Goal: Task Accomplishment & Management: Complete application form

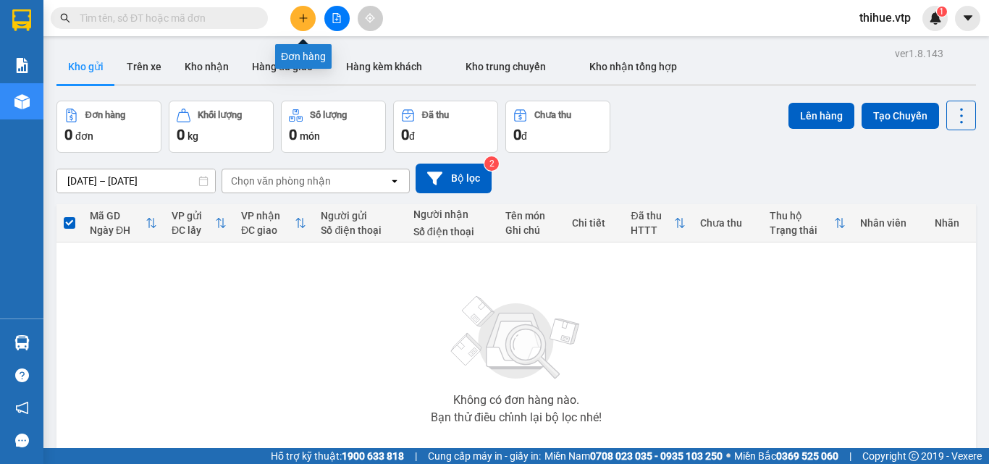
click at [305, 17] on icon "plus" at bounding box center [303, 18] width 10 height 10
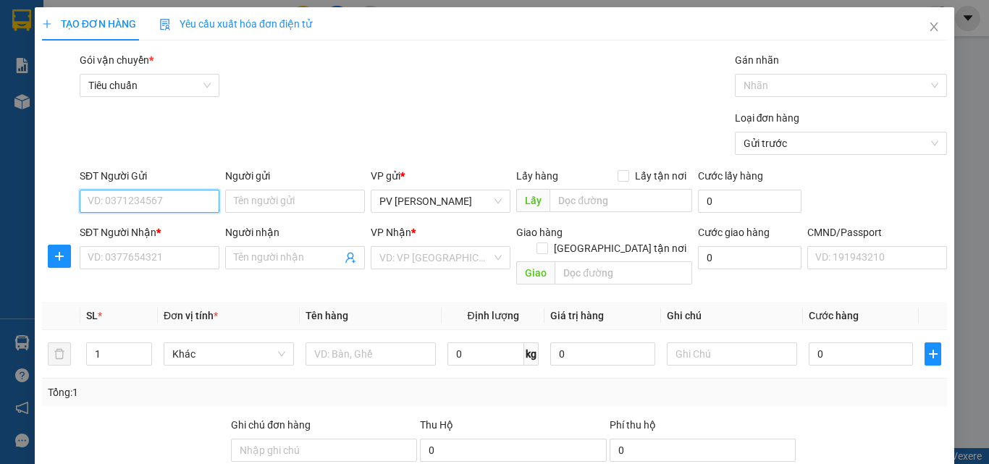
click at [151, 201] on input "SĐT Người Gửi" at bounding box center [150, 201] width 140 height 23
click at [131, 230] on div "0973345745 - thảo" at bounding box center [148, 230] width 121 height 16
type input "0973345745"
type input "thảo"
type input "4 HUE"
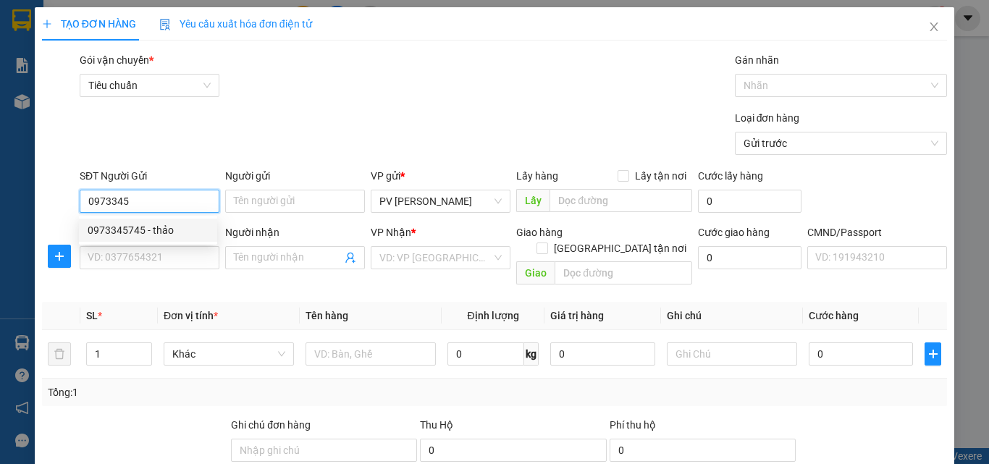
type input "0931985396"
type input "EM DUY"
type input "C HUE THU TIEN"
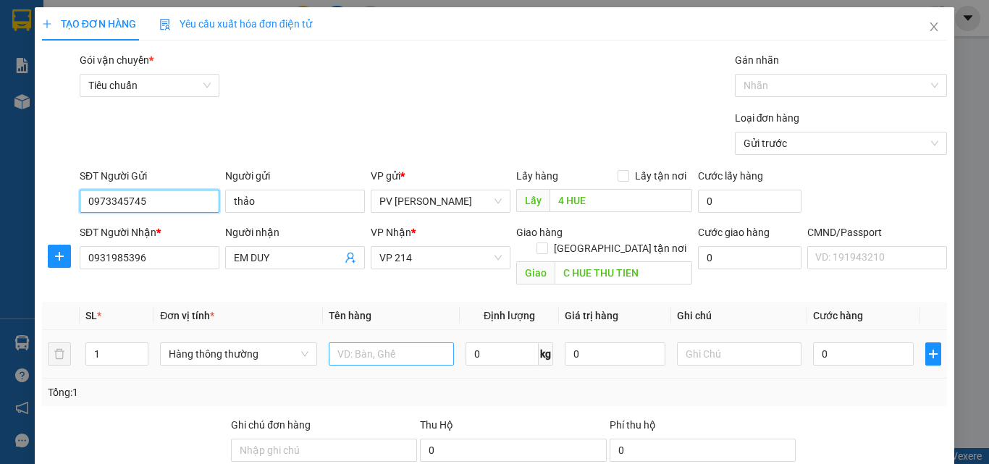
type input "0973345745"
click at [380, 342] on input "text" at bounding box center [391, 353] width 125 height 23
type input "1th giấy"
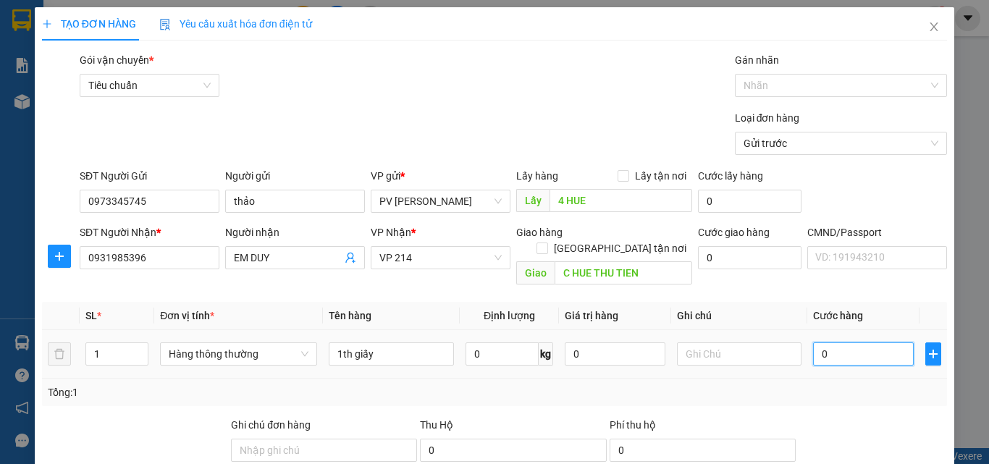
click at [814, 342] on input "0" at bounding box center [863, 353] width 100 height 23
type input "7"
type input "70"
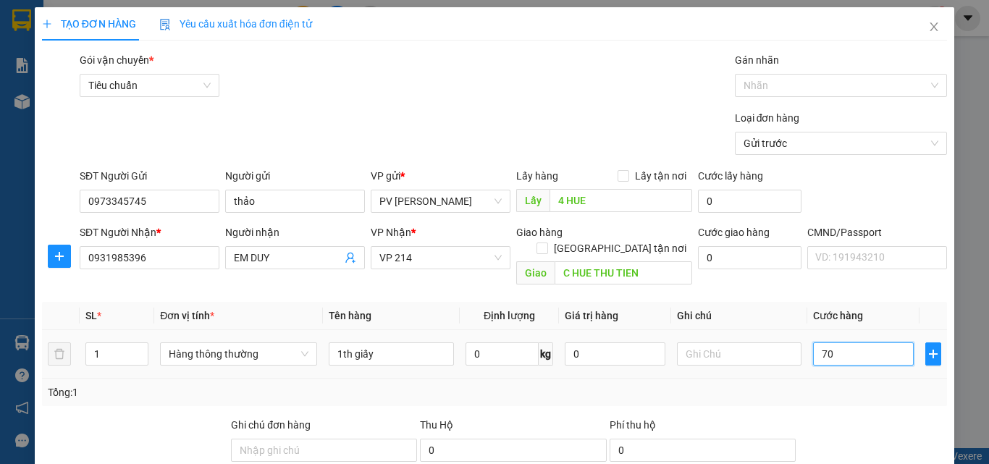
type input "70"
type input "700"
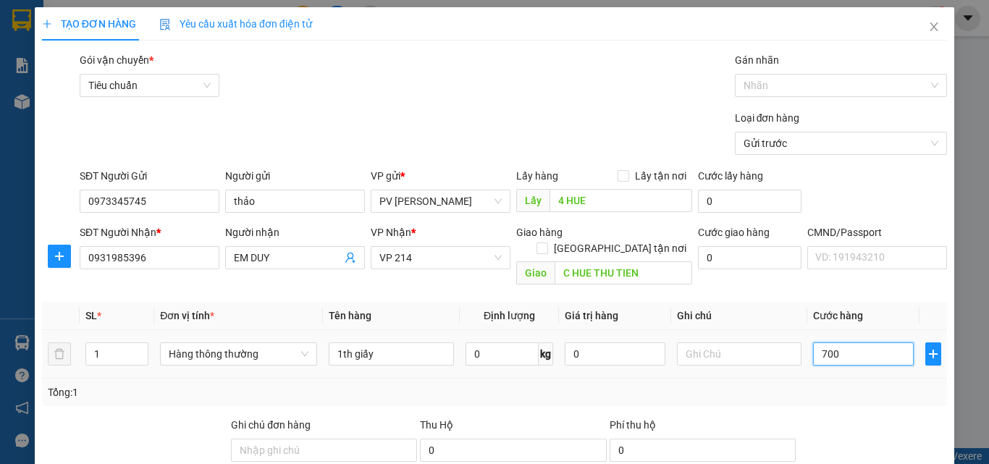
type input "7.000"
type input "70.000"
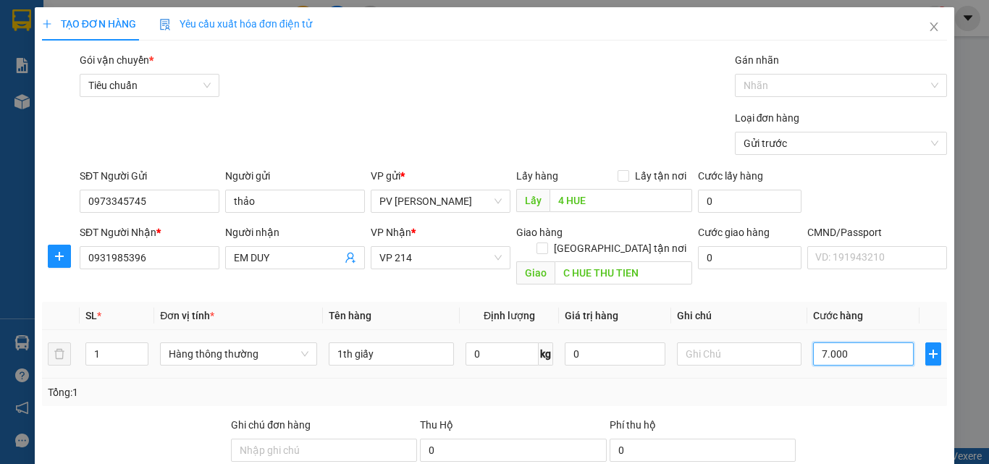
type input "70.000"
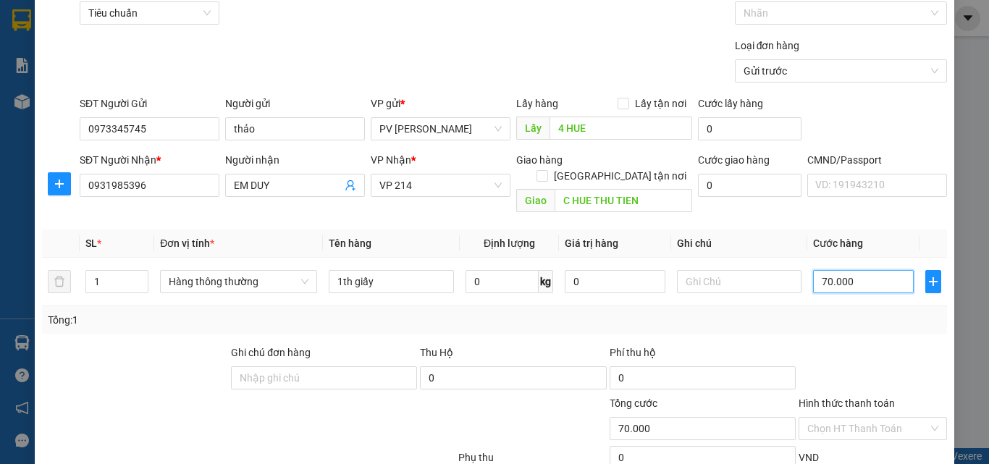
scroll to position [145, 0]
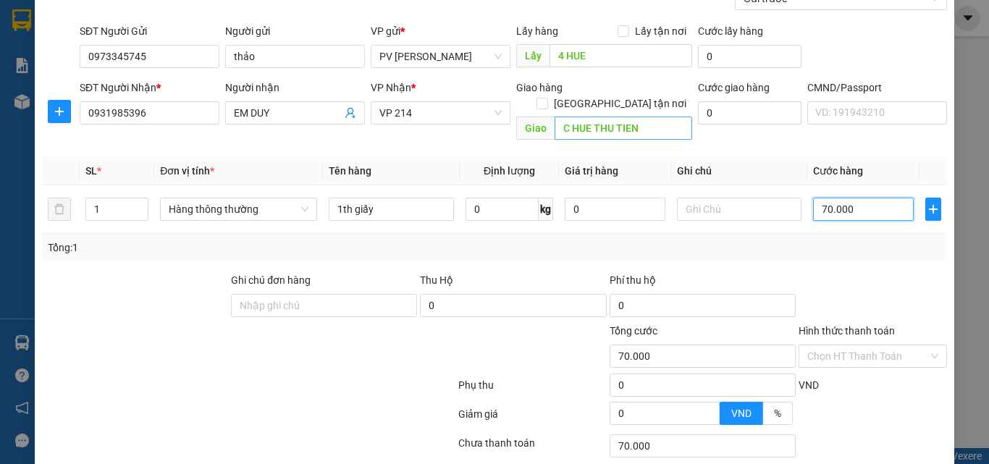
type input "70.000"
click at [647, 117] on input "C HUE THU TIEN" at bounding box center [623, 128] width 138 height 23
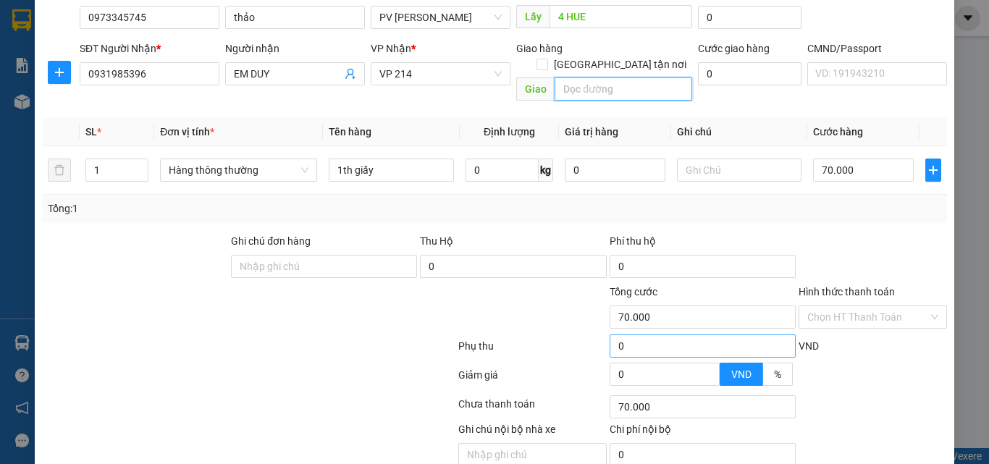
scroll to position [232, 0]
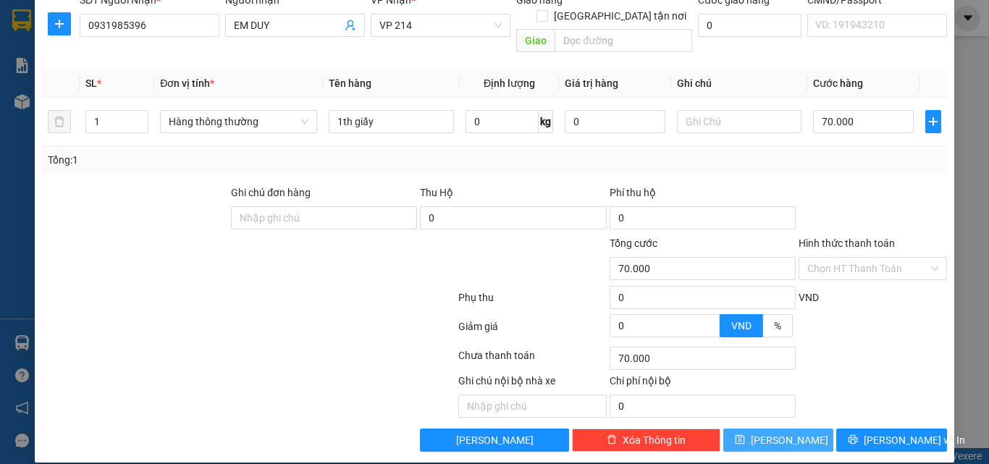
click at [773, 432] on span "[PERSON_NAME]" at bounding box center [789, 440] width 77 height 16
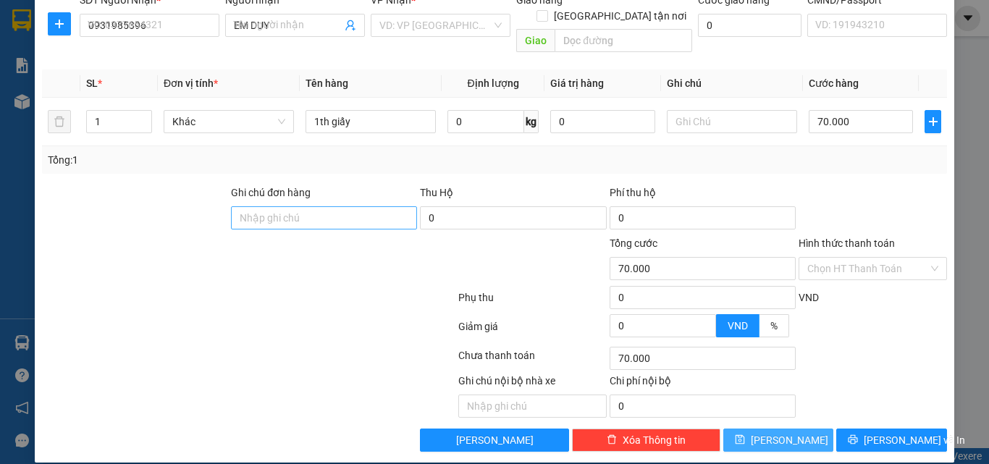
type input "0"
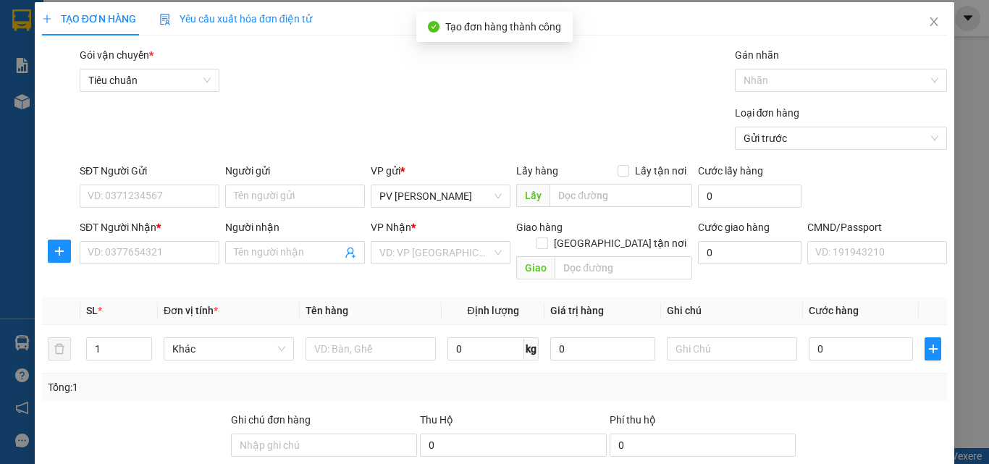
scroll to position [0, 0]
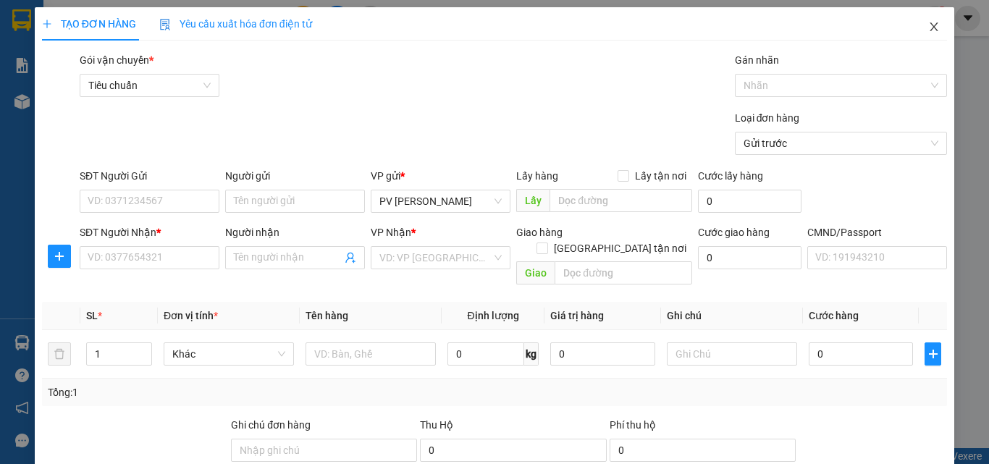
click at [928, 25] on icon "close" at bounding box center [934, 27] width 12 height 12
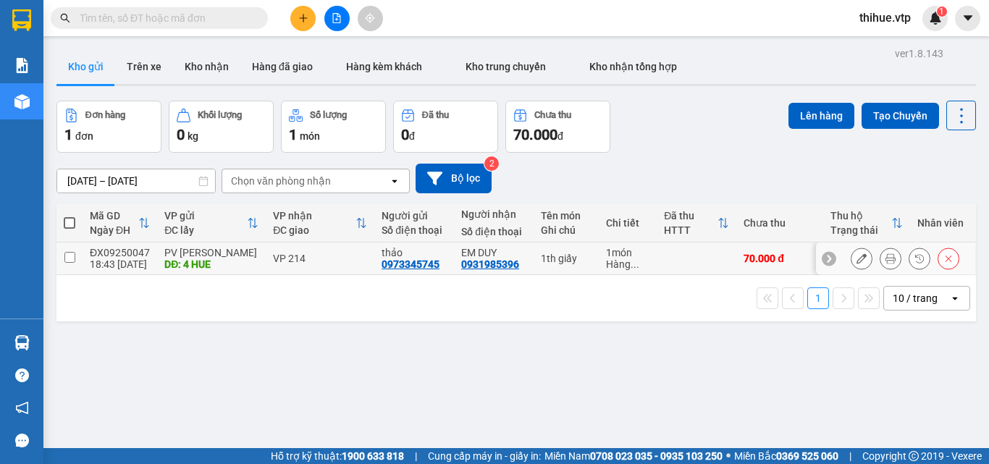
drag, startPoint x: 66, startPoint y: 253, endPoint x: 93, endPoint y: 236, distance: 31.9
click at [67, 253] on input "checkbox" at bounding box center [69, 257] width 11 height 11
checkbox input "true"
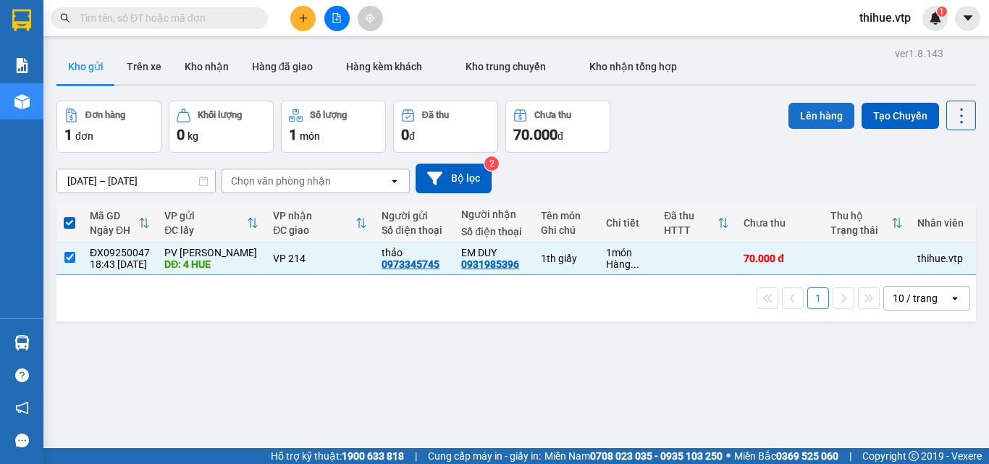
click at [801, 114] on button "Lên hàng" at bounding box center [821, 116] width 66 height 26
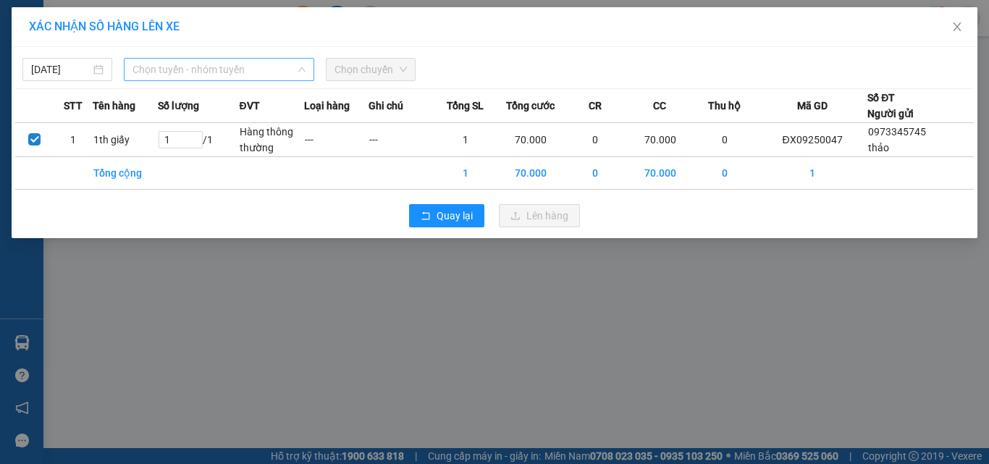
click at [184, 67] on span "Chọn tuyến - nhóm tuyến" at bounding box center [218, 70] width 173 height 22
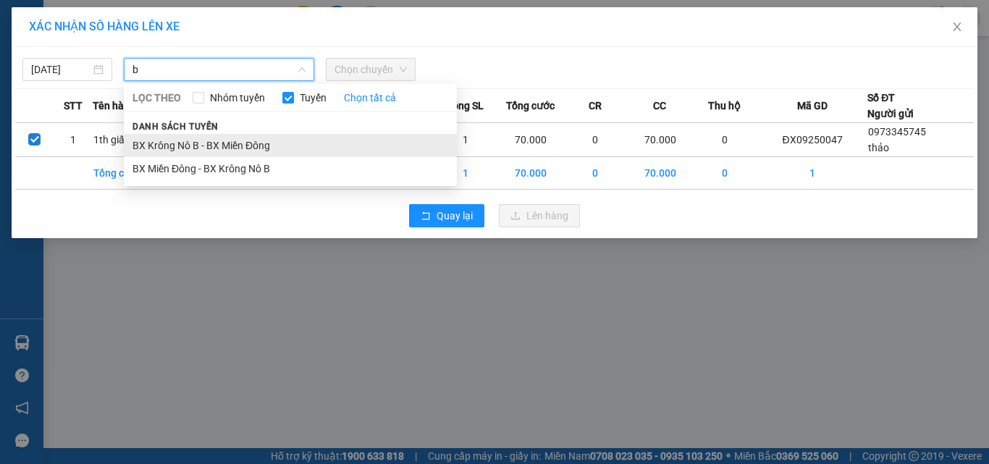
type input "b"
click at [166, 145] on li "BX Krông Nô B - BX Miền Đông" at bounding box center [290, 145] width 333 height 23
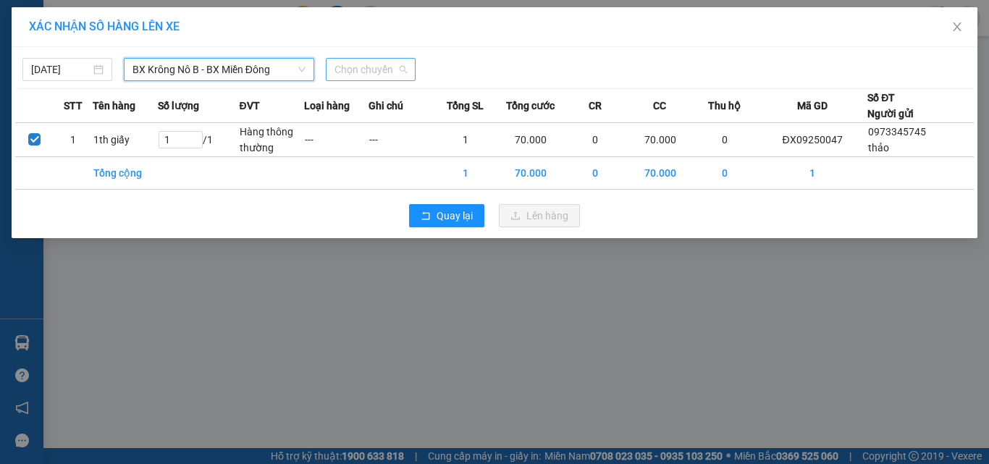
click at [370, 67] on span "Chọn chuyến" at bounding box center [370, 70] width 72 height 22
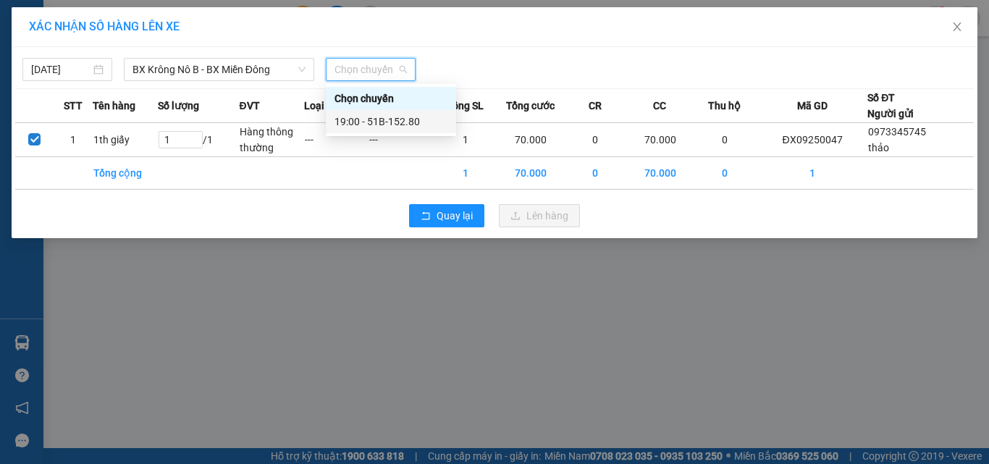
click at [391, 122] on div "19:00 - 51B-152.80" at bounding box center [390, 122] width 113 height 16
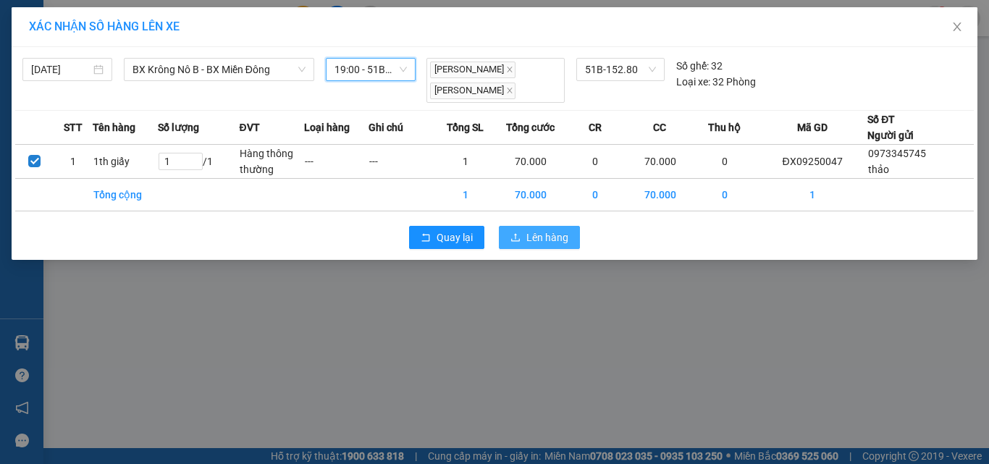
click at [533, 232] on span "Lên hàng" at bounding box center [547, 237] width 42 height 16
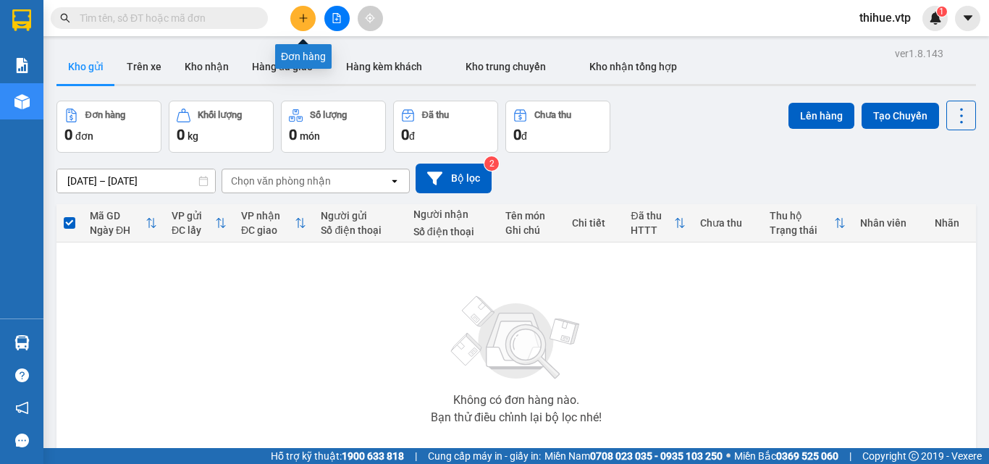
click at [303, 18] on icon "plus" at bounding box center [303, 17] width 8 height 1
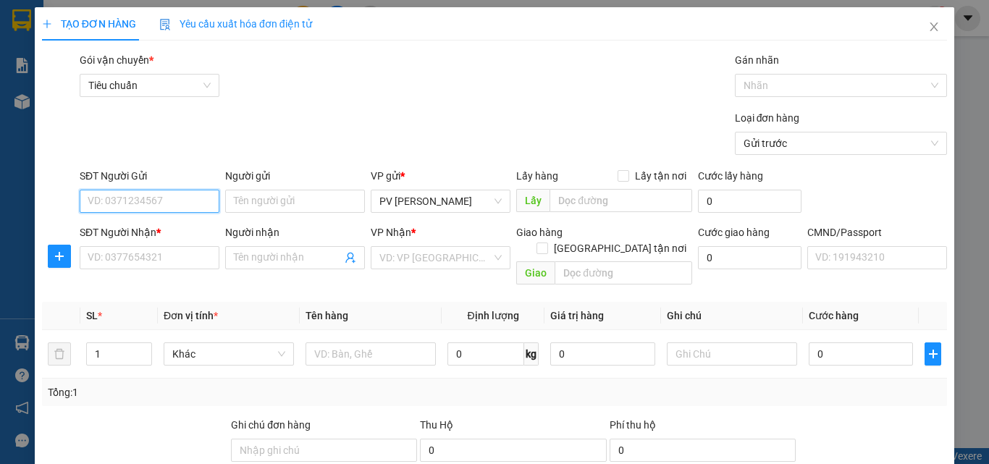
click at [198, 202] on input "SĐT Người Gửi" at bounding box center [150, 201] width 140 height 23
click at [203, 197] on input "0913181991" at bounding box center [150, 201] width 140 height 23
type input "0913181991"
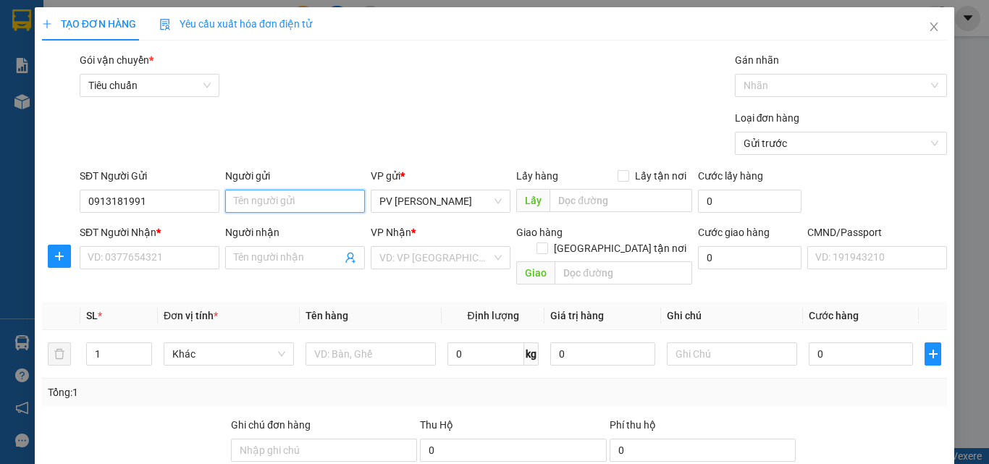
click at [272, 206] on input "Người gửi" at bounding box center [295, 201] width 140 height 23
type input "[PERSON_NAME]"
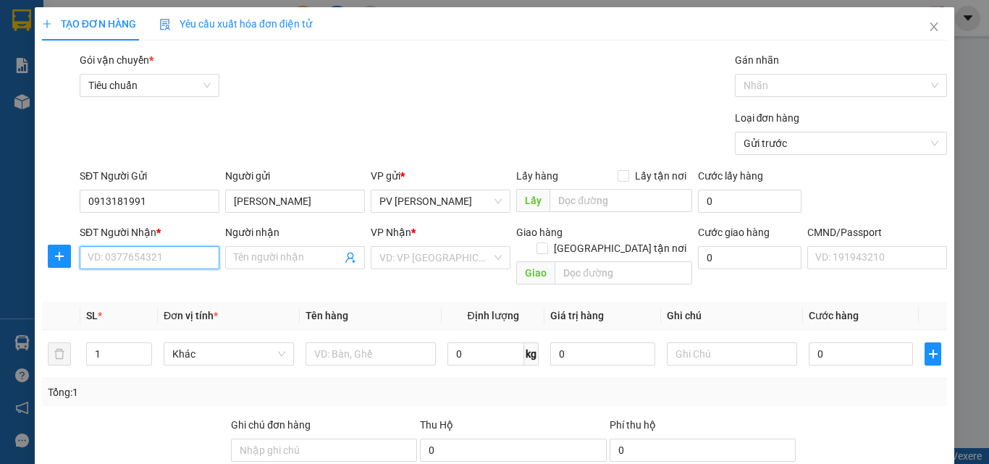
click at [140, 262] on input "SĐT Người Nhận *" at bounding box center [150, 257] width 140 height 23
type input "0913181991"
click at [280, 256] on input "Người nhận" at bounding box center [288, 258] width 108 height 16
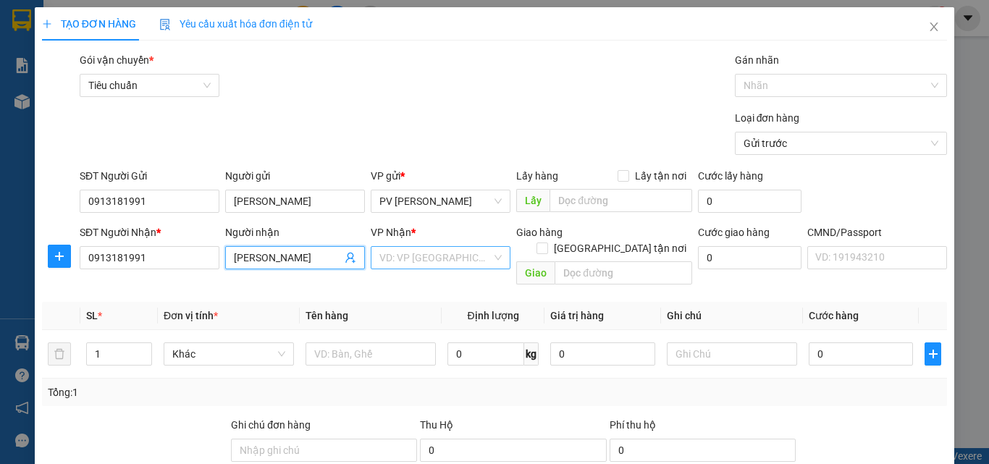
type input "[PERSON_NAME]"
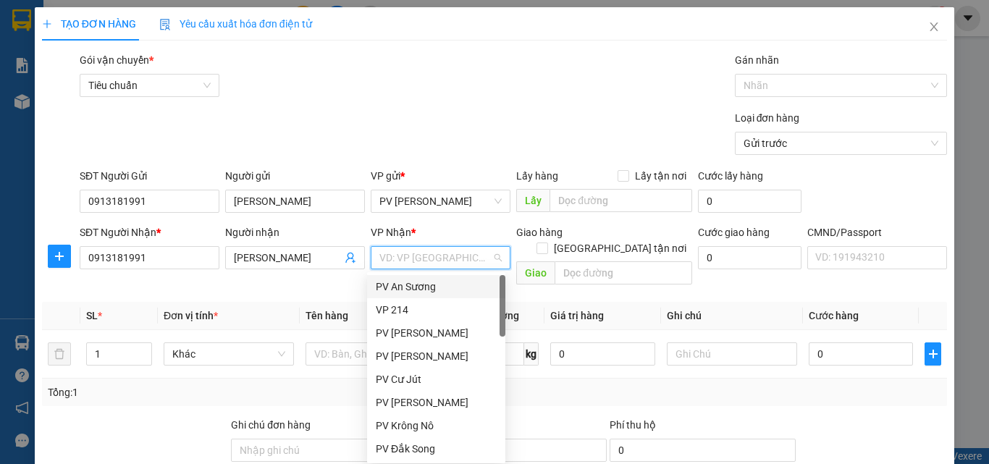
click at [411, 261] on input "search" at bounding box center [435, 258] width 112 height 22
click at [396, 310] on div "VP 214" at bounding box center [436, 310] width 121 height 16
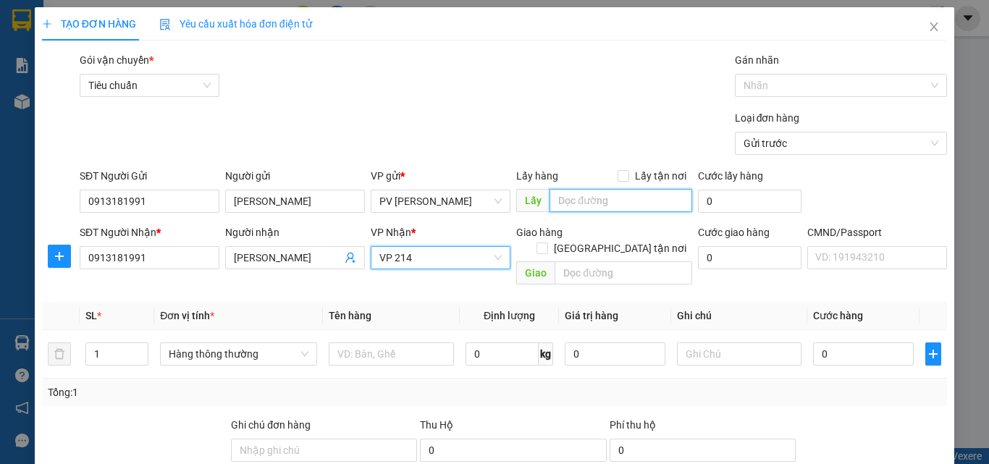
click at [572, 200] on input "text" at bounding box center [620, 200] width 143 height 23
type input "pvđx"
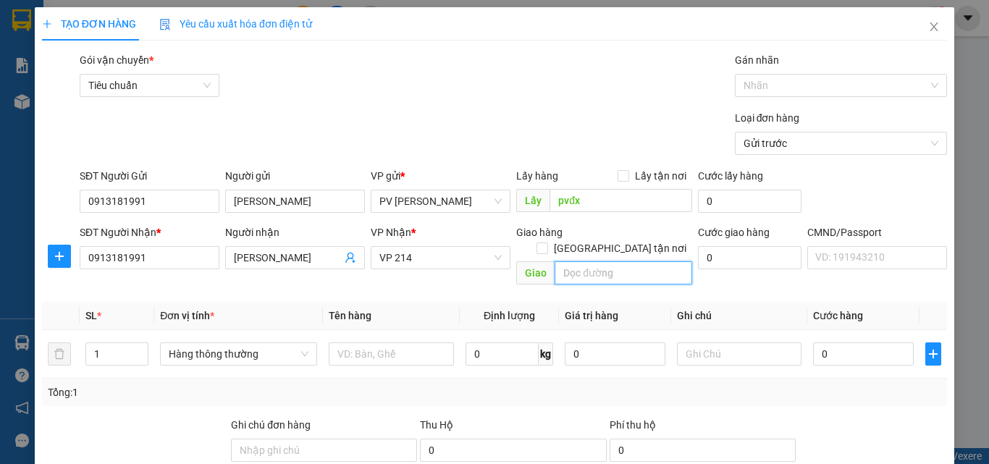
click at [597, 261] on input "text" at bounding box center [623, 272] width 138 height 23
type input "nhờ kho giao"
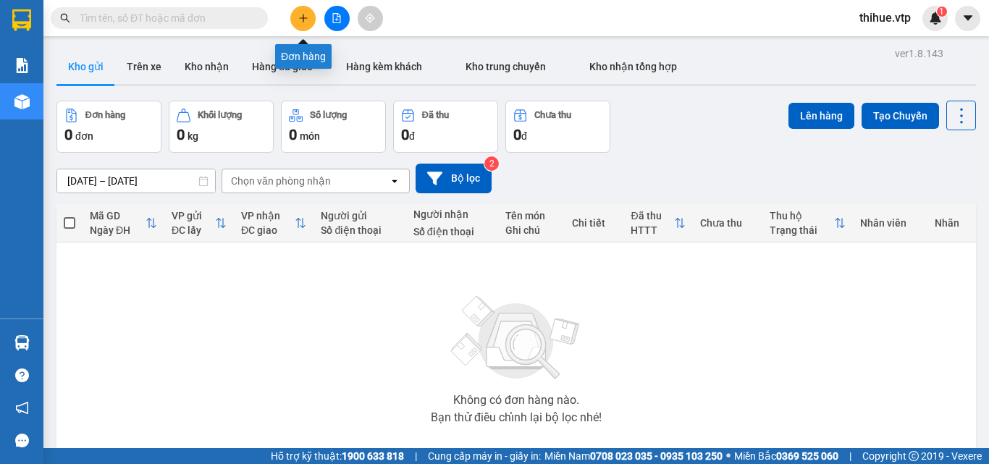
click at [305, 20] on icon "plus" at bounding box center [303, 18] width 10 height 10
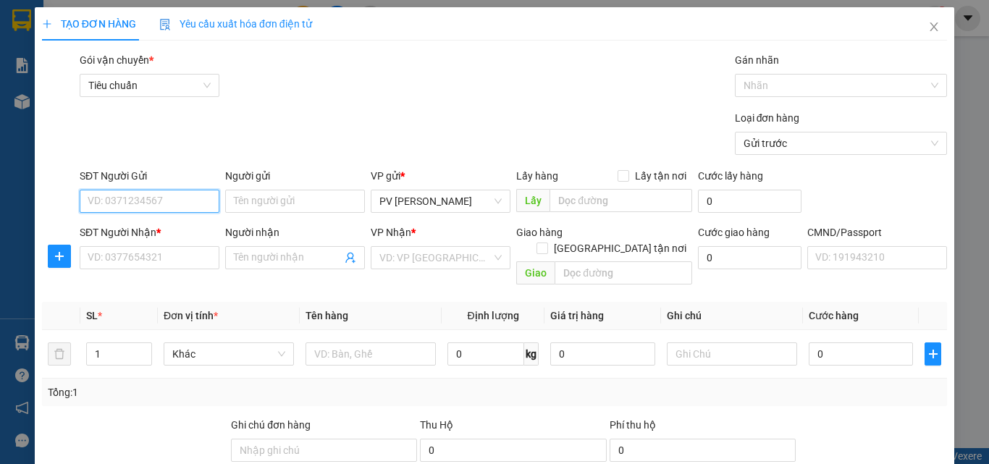
click at [194, 200] on input "SĐT Người Gửi" at bounding box center [150, 201] width 140 height 23
type input "0913181991"
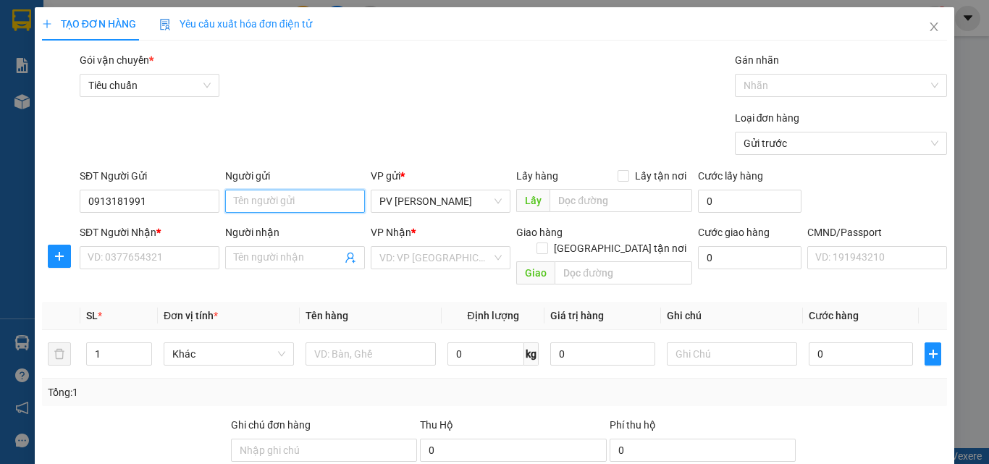
click at [248, 198] on input "Người gửi" at bounding box center [295, 201] width 140 height 23
type input "[PERSON_NAME]"
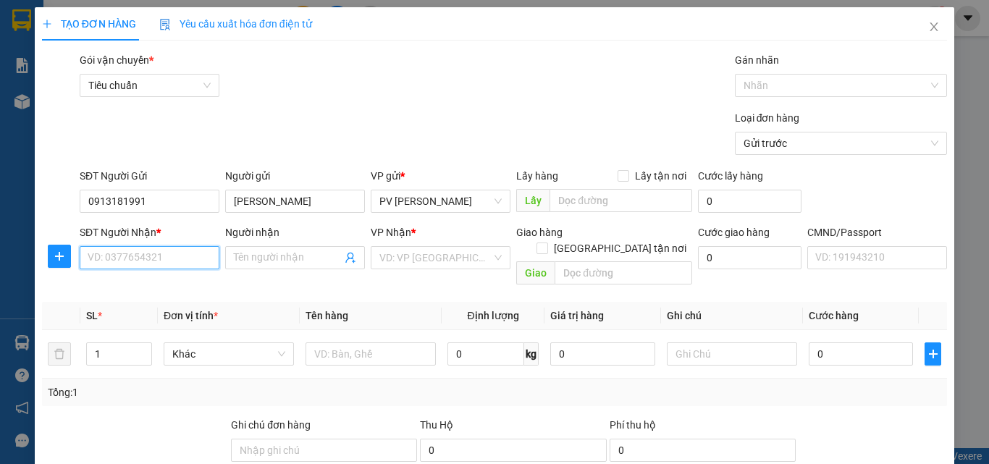
click at [158, 256] on input "SĐT Người Nhận *" at bounding box center [150, 257] width 140 height 23
type input "0913181991"
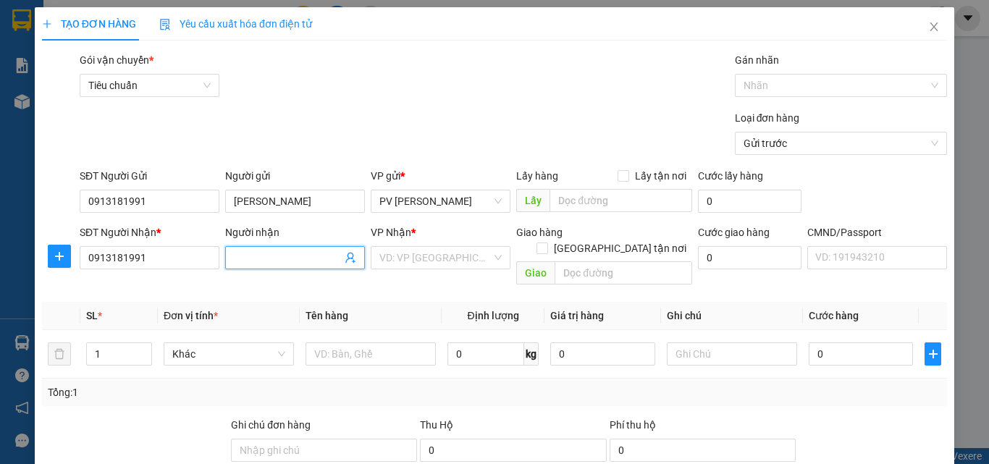
click at [260, 258] on input "Người nhận" at bounding box center [288, 258] width 108 height 16
type input "[PERSON_NAME]"
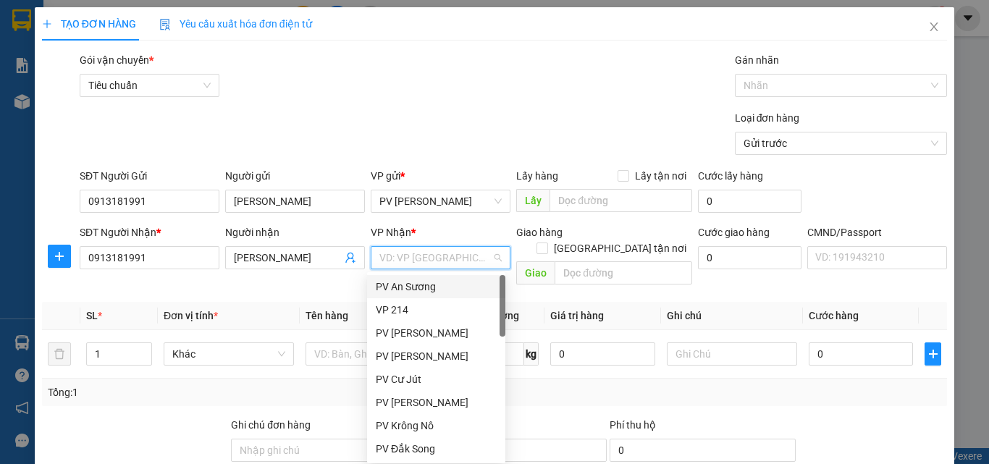
click at [418, 257] on input "search" at bounding box center [435, 258] width 112 height 22
click at [393, 306] on div "VP 214" at bounding box center [436, 310] width 121 height 16
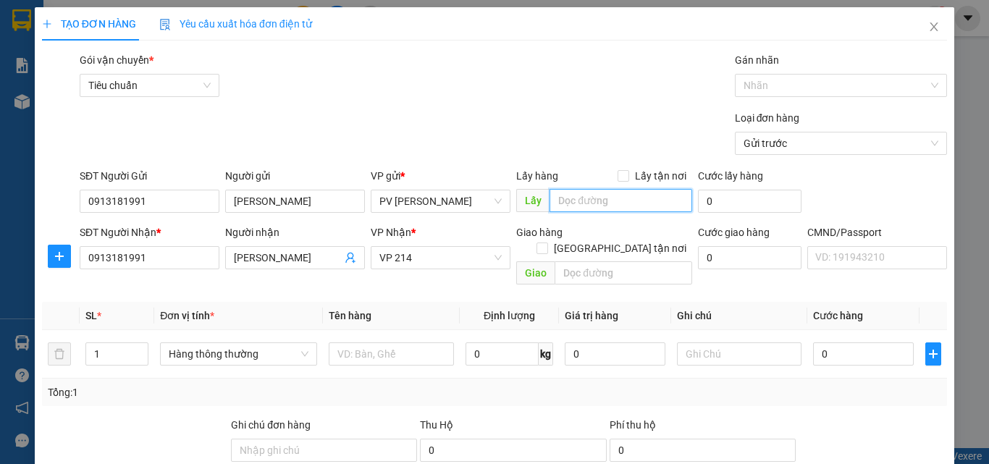
click at [578, 198] on input "text" at bounding box center [620, 200] width 143 height 23
type input "pvđx"
click at [94, 343] on input "1" at bounding box center [117, 354] width 62 height 22
click at [103, 343] on input "1" at bounding box center [117, 354] width 62 height 22
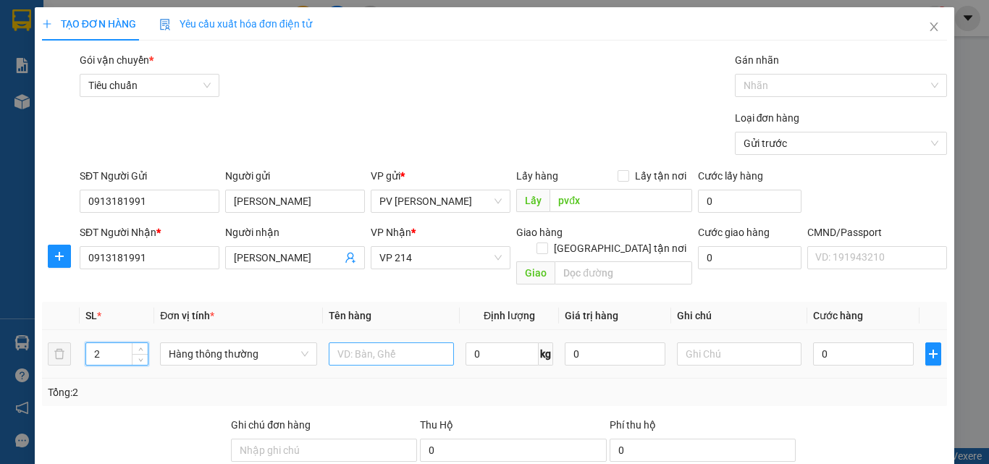
type input "2"
click at [358, 342] on input "text" at bounding box center [391, 353] width 125 height 23
type input "t1th 1b"
click at [815, 342] on input "0" at bounding box center [863, 353] width 100 height 23
type input "1"
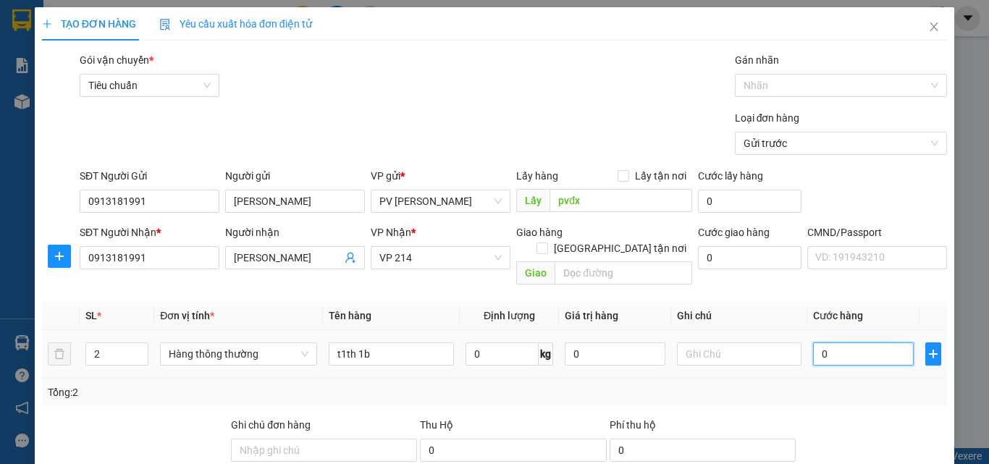
type input "1"
type input "15"
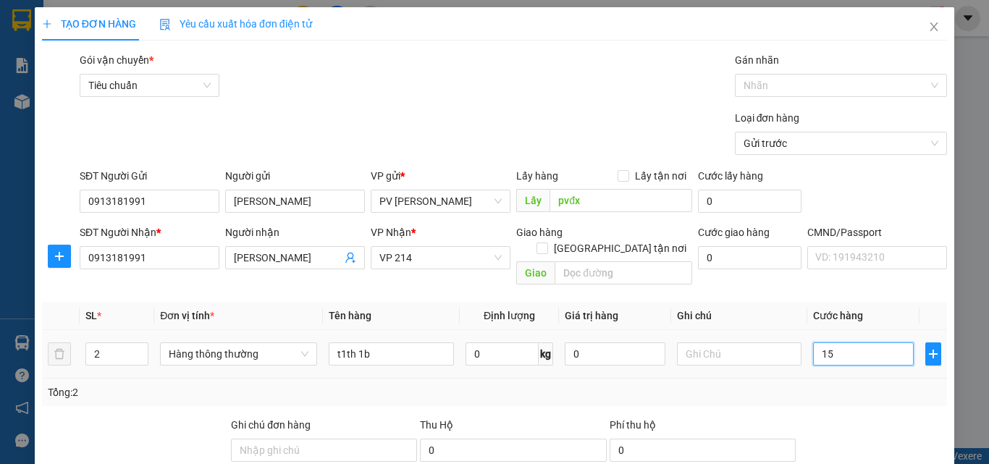
type input "150"
type input "1.500"
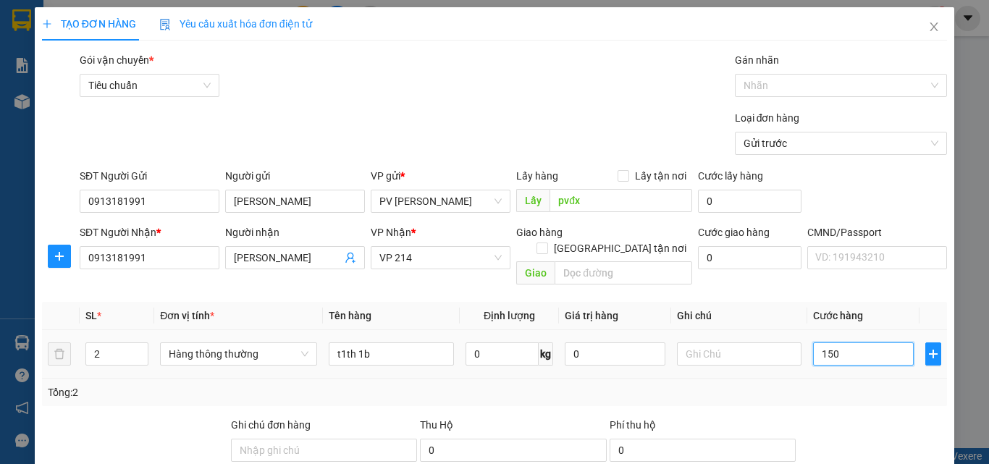
type input "1.500"
type input "15.000"
type input "150.000"
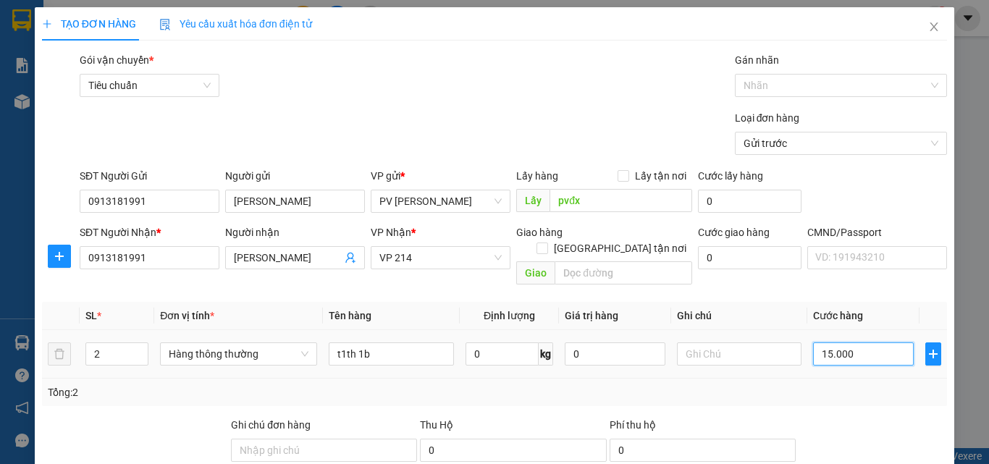
type input "150.000"
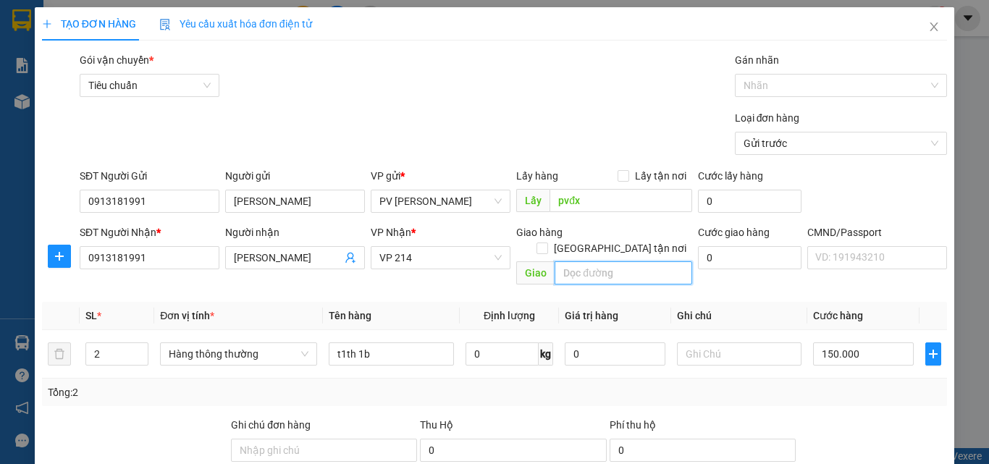
click at [557, 261] on input "text" at bounding box center [623, 272] width 138 height 23
type input "nhờ kho bắt gap"
click at [646, 305] on th "Giá trị hàng" at bounding box center [614, 316] width 111 height 28
click at [637, 261] on input "nhờ kho bắt gap" at bounding box center [623, 272] width 138 height 23
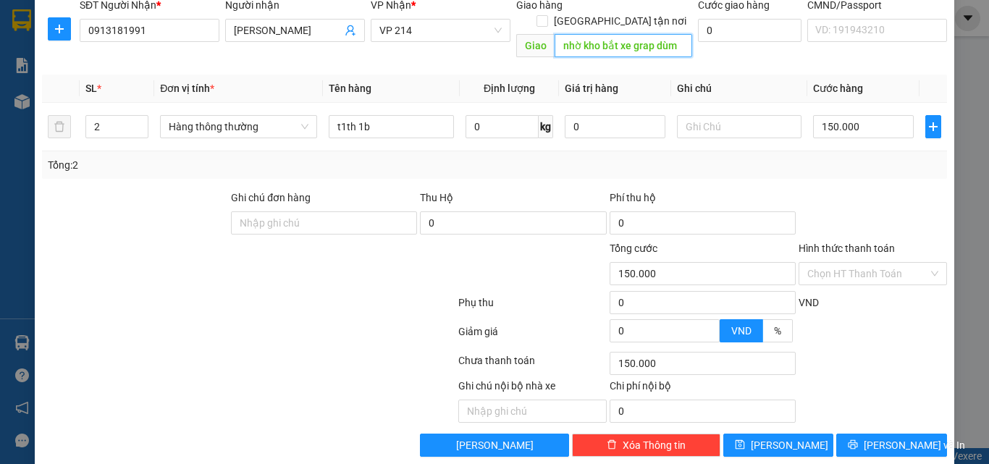
scroll to position [232, 0]
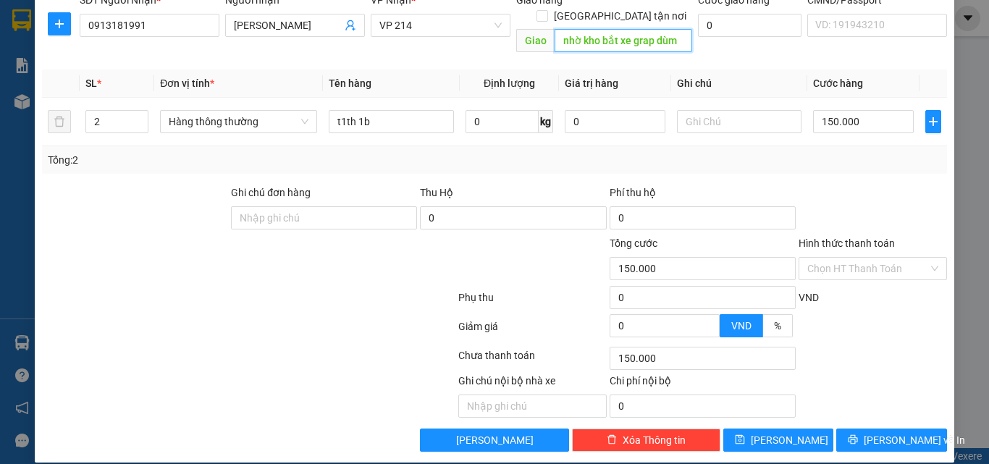
type input "nhờ kho bắt xe grap dùm"
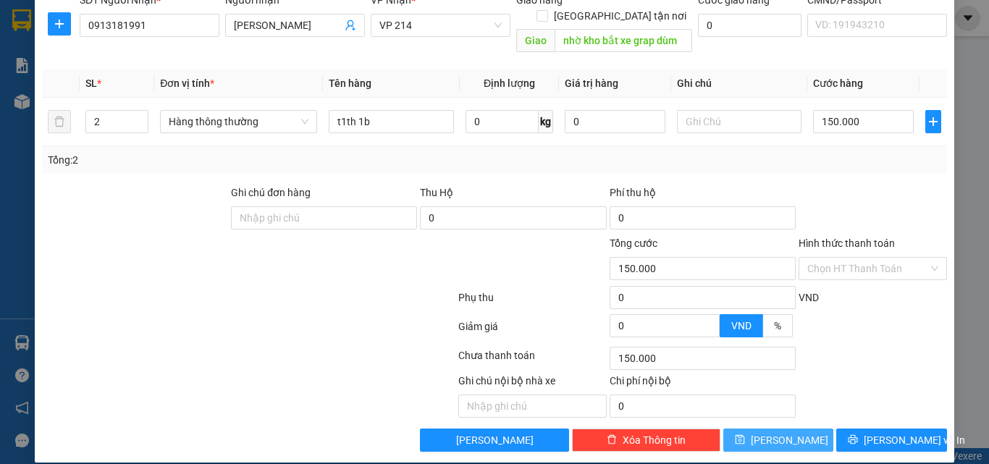
drag, startPoint x: 778, startPoint y: 422, endPoint x: 769, endPoint y: 402, distance: 21.7
click at [778, 432] on span "[PERSON_NAME]" at bounding box center [789, 440] width 77 height 16
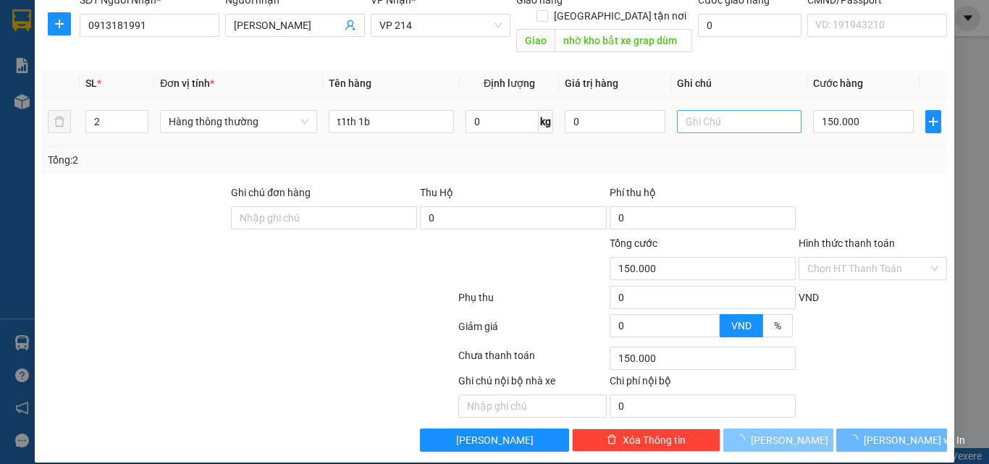
type input "1"
type input "0"
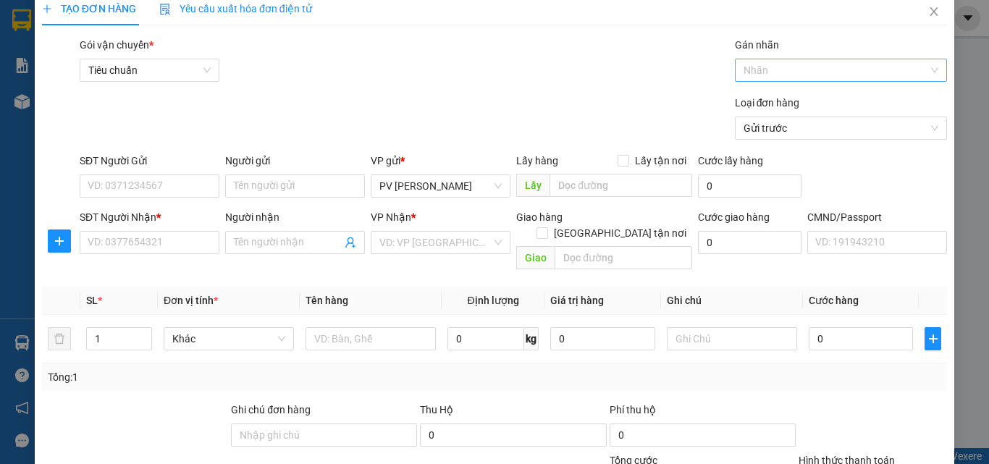
scroll to position [0, 0]
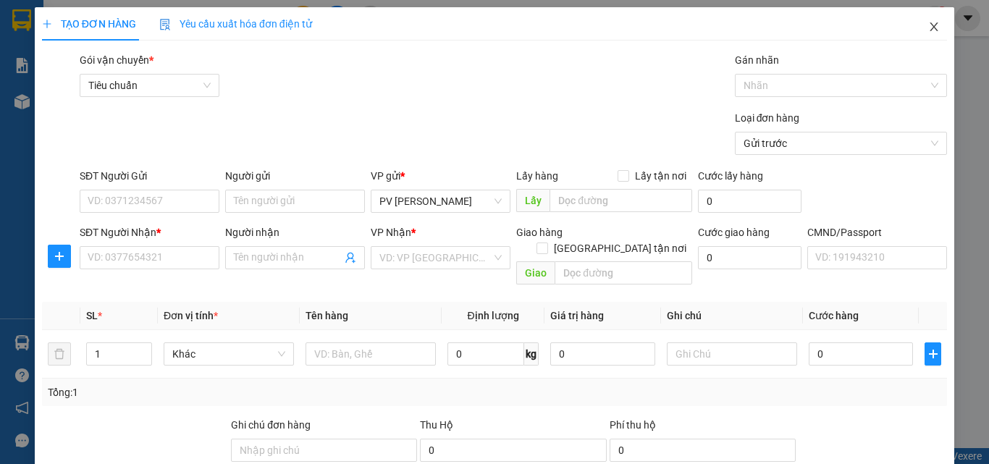
click at [928, 28] on icon "close" at bounding box center [934, 27] width 12 height 12
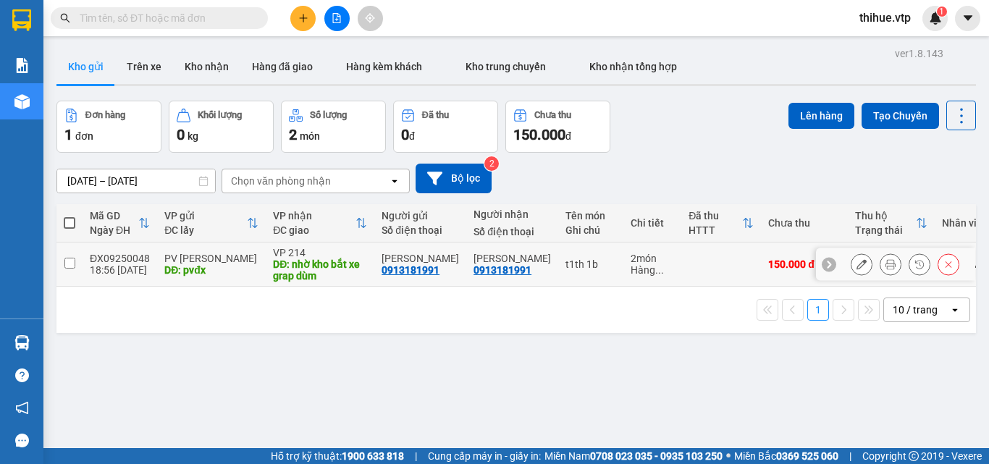
click at [72, 261] on input "checkbox" at bounding box center [69, 263] width 11 height 11
checkbox input "true"
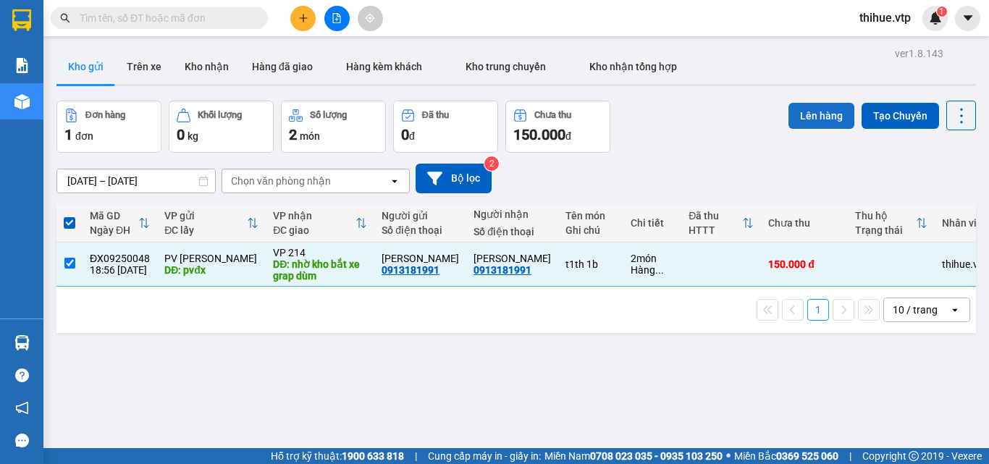
click at [800, 120] on button "Lên hàng" at bounding box center [821, 116] width 66 height 26
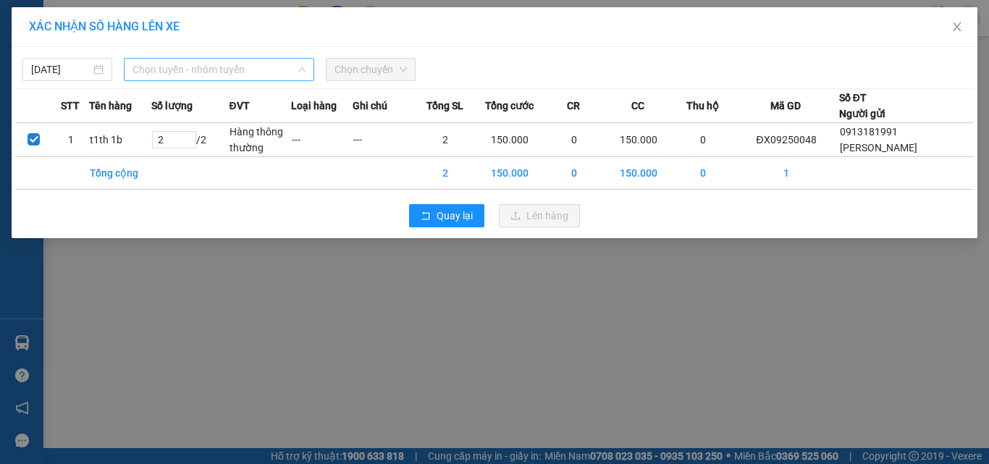
click at [185, 71] on span "Chọn tuyến - nhóm tuyến" at bounding box center [218, 70] width 173 height 22
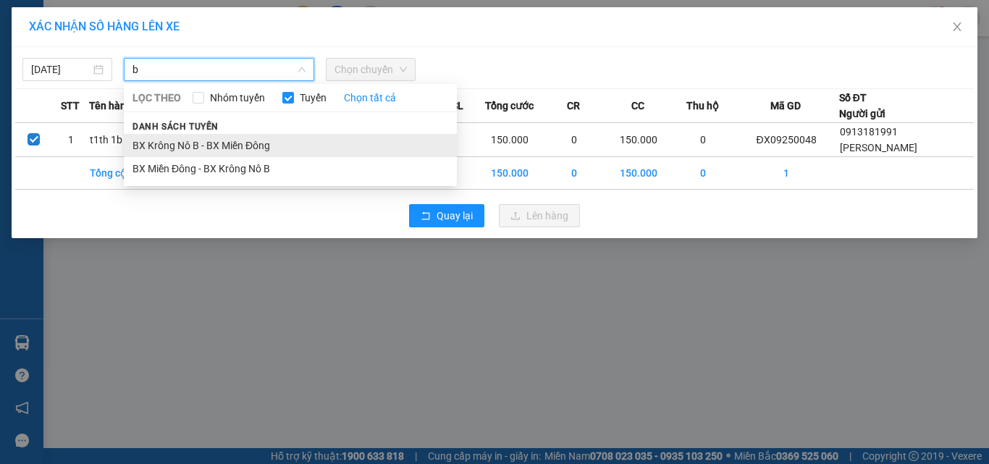
type input "b"
click at [177, 143] on li "BX Krông Nô B - BX Miền Đông" at bounding box center [290, 145] width 333 height 23
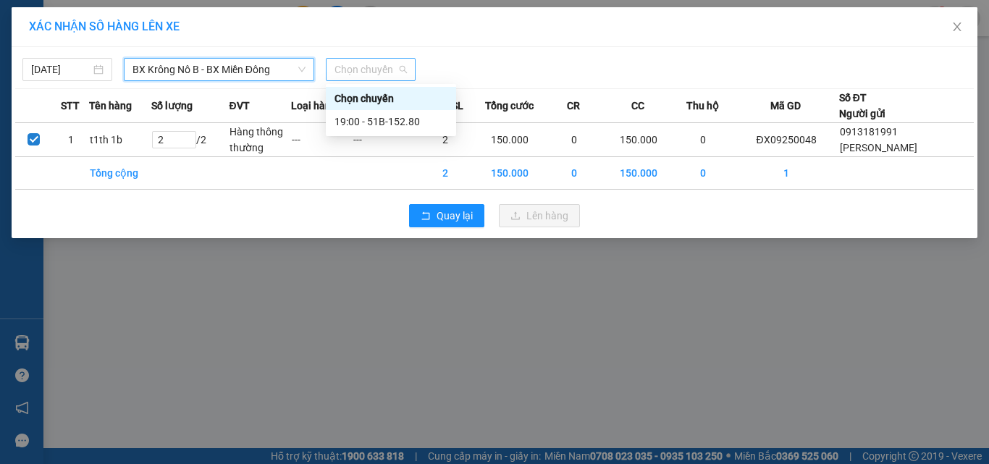
click at [372, 71] on span "Chọn chuyến" at bounding box center [370, 70] width 72 height 22
click at [376, 118] on div "19:00 - 51B-152.80" at bounding box center [390, 122] width 113 height 16
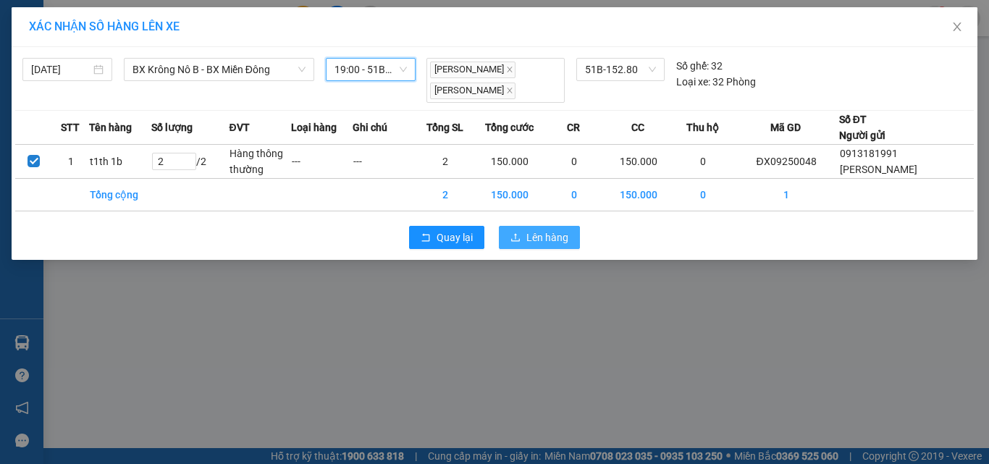
click at [549, 242] on span "Lên hàng" at bounding box center [547, 237] width 42 height 16
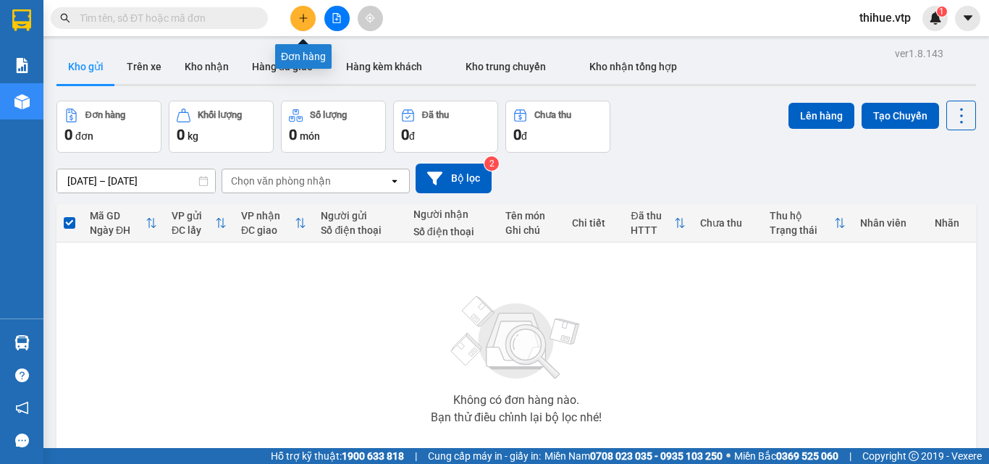
click at [299, 20] on icon "plus" at bounding box center [303, 18] width 10 height 10
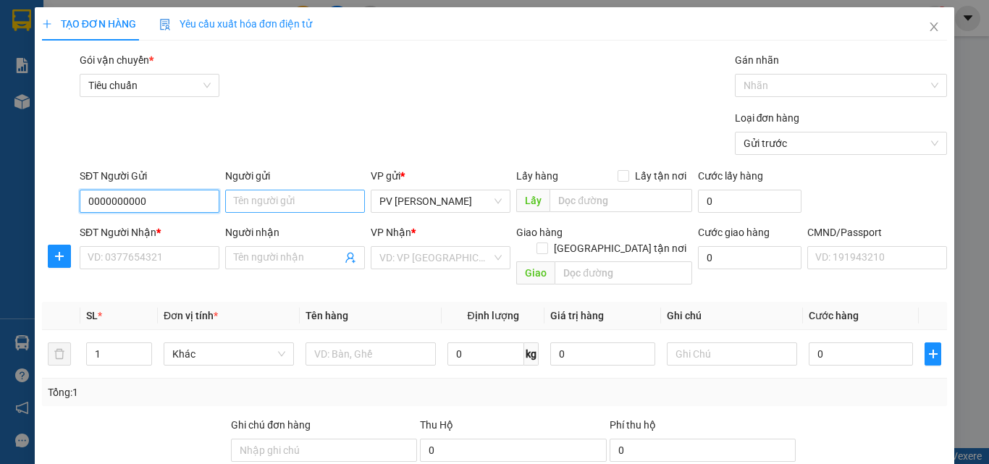
type input "0000000000"
click at [271, 200] on input "Người gửi" at bounding box center [295, 201] width 140 height 23
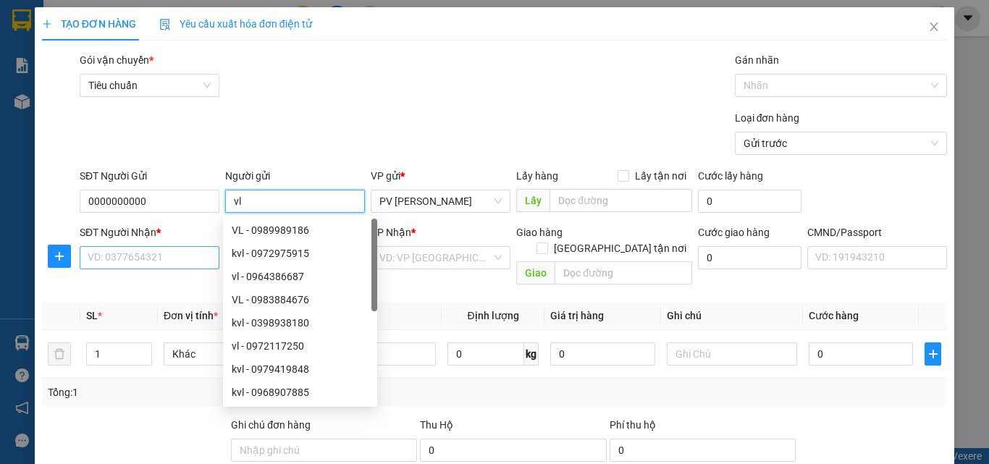
type input "vl"
click at [138, 255] on input "SĐT Người Nhận *" at bounding box center [150, 257] width 140 height 23
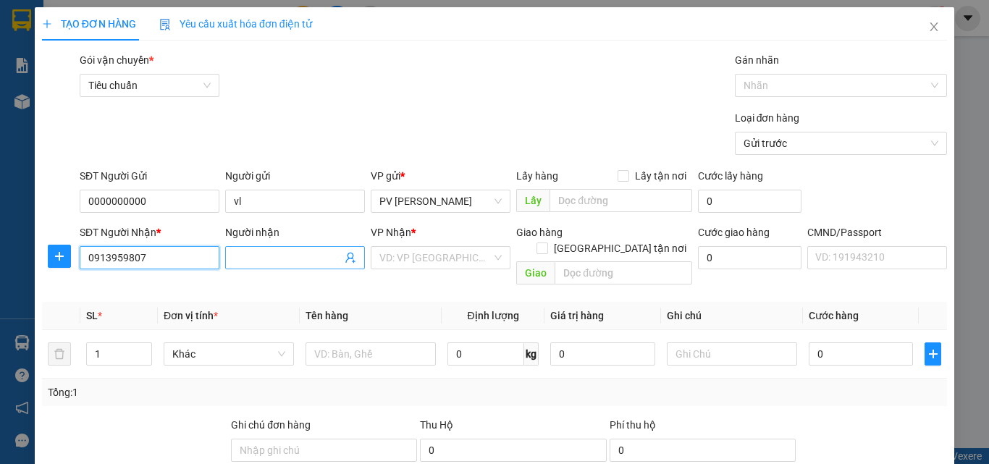
type input "0913959807"
click at [268, 254] on input "Người nhận" at bounding box center [288, 258] width 108 height 16
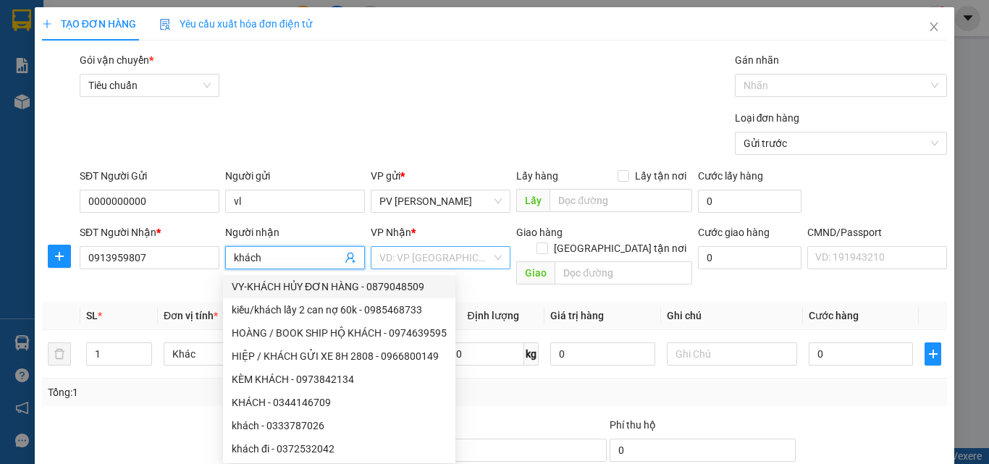
type input "khách"
click at [436, 247] on input "search" at bounding box center [435, 258] width 112 height 22
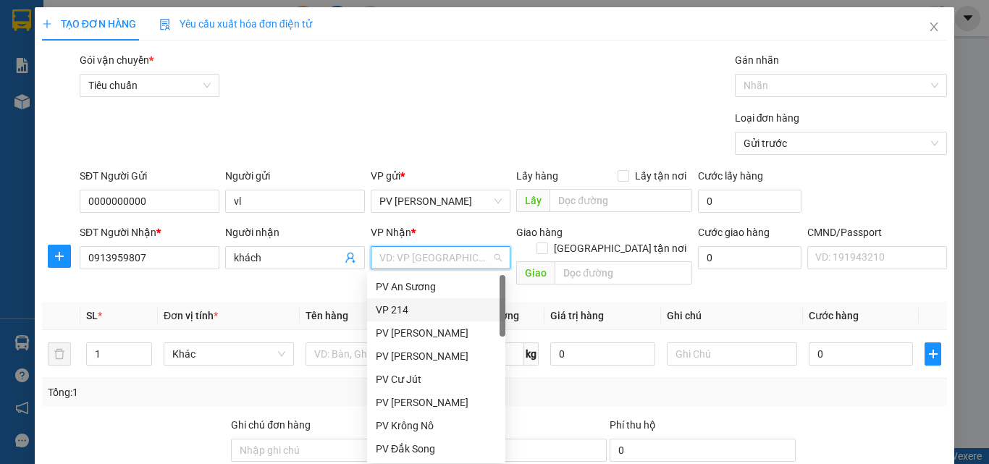
click at [405, 307] on div "VP 214" at bounding box center [436, 310] width 121 height 16
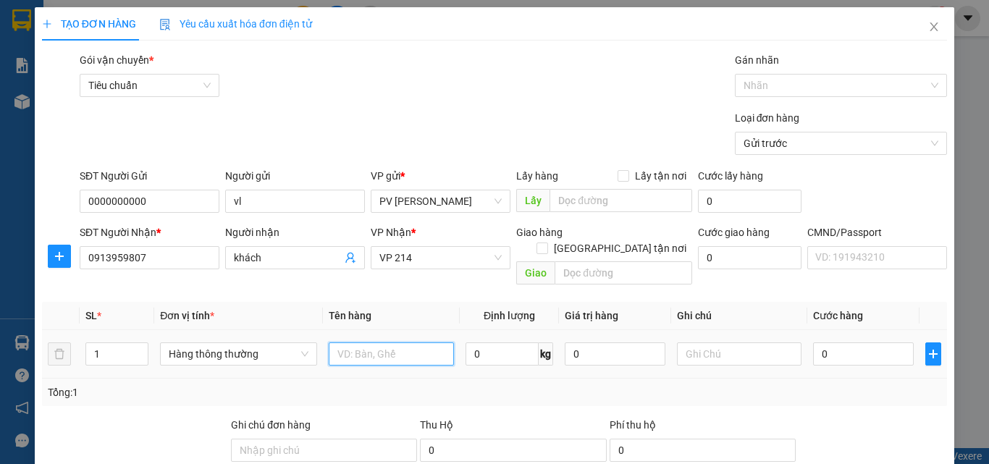
click at [363, 342] on input "text" at bounding box center [391, 353] width 125 height 23
type input "1b"
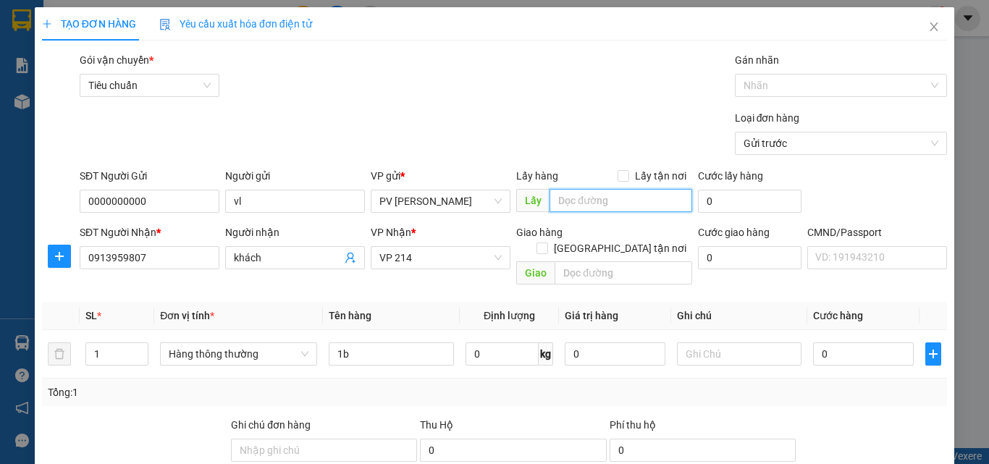
click at [578, 193] on input "text" at bounding box center [620, 200] width 143 height 23
type input "pvđx"
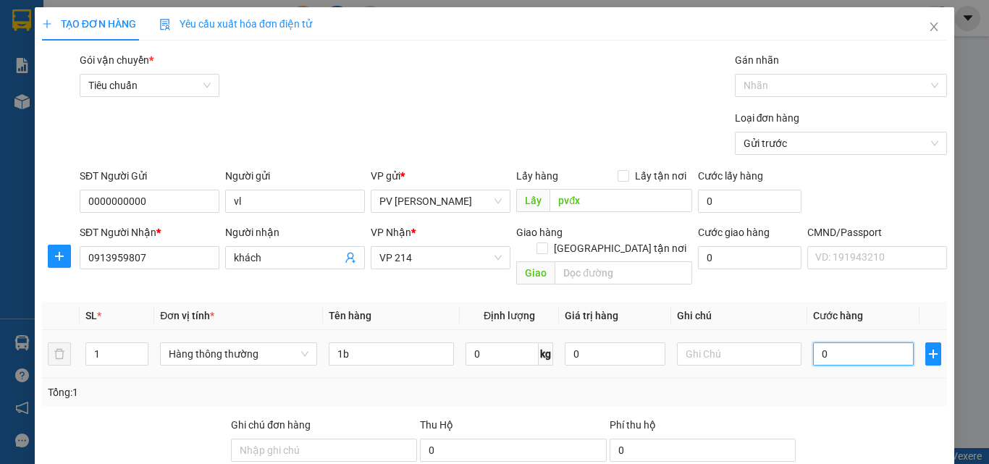
click at [814, 342] on input "0" at bounding box center [863, 353] width 100 height 23
type input "5"
type input "50"
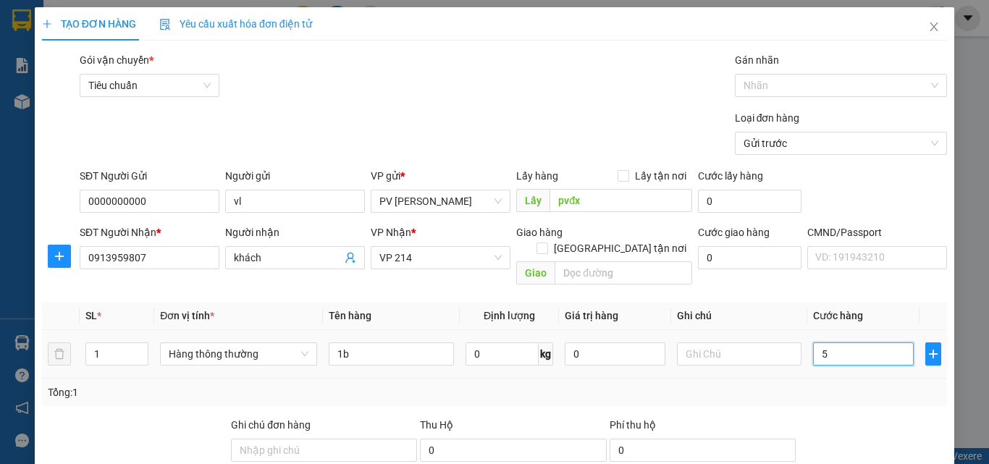
type input "50"
type input "500"
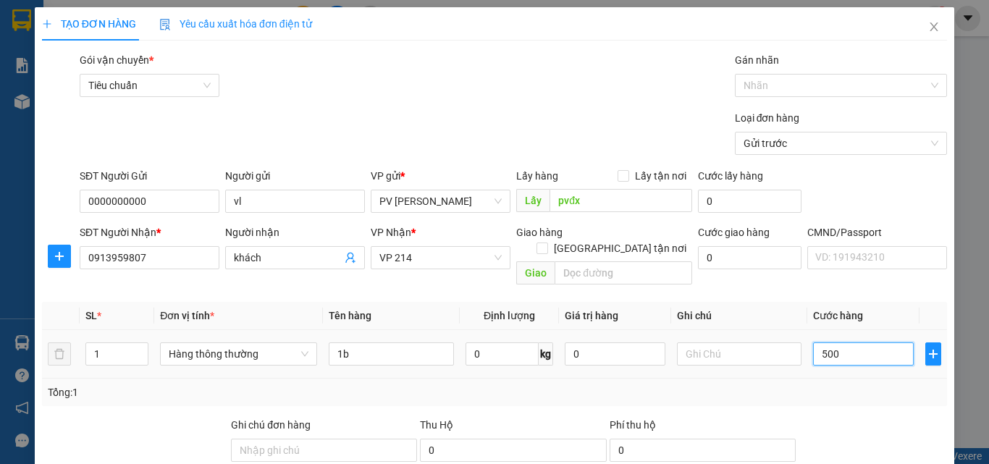
type input "5.000"
type input "50.000"
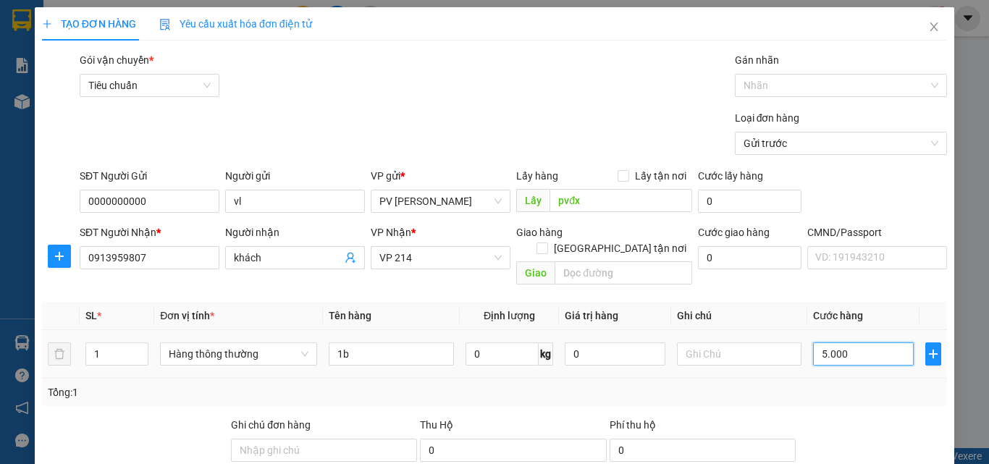
type input "50.000"
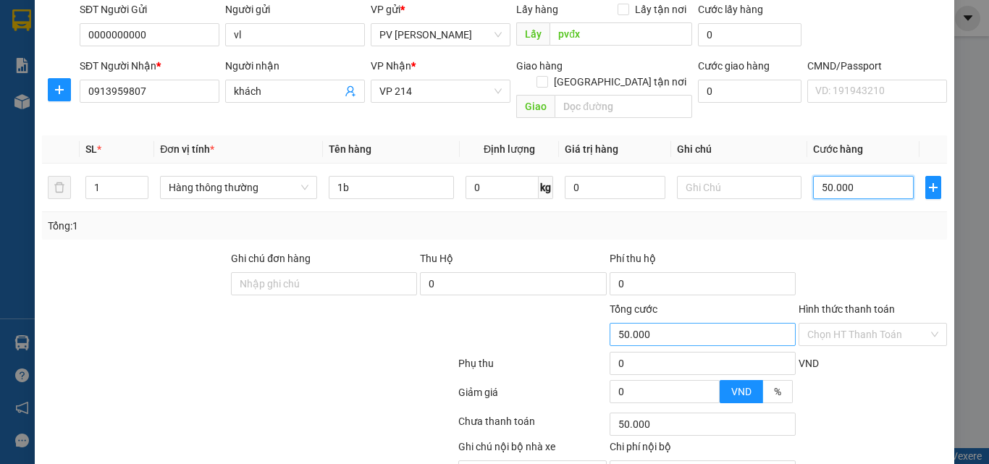
scroll to position [217, 0]
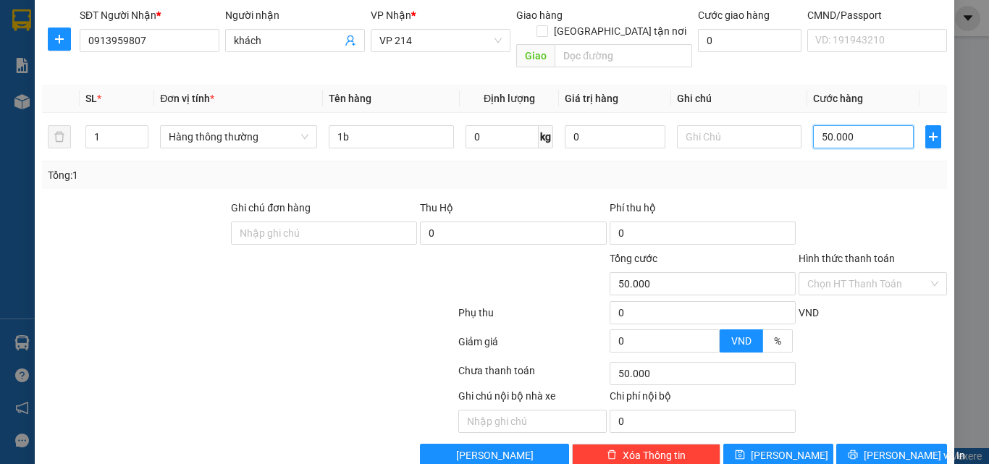
type input "50.000"
click at [778, 447] on span "[PERSON_NAME]" at bounding box center [789, 455] width 77 height 16
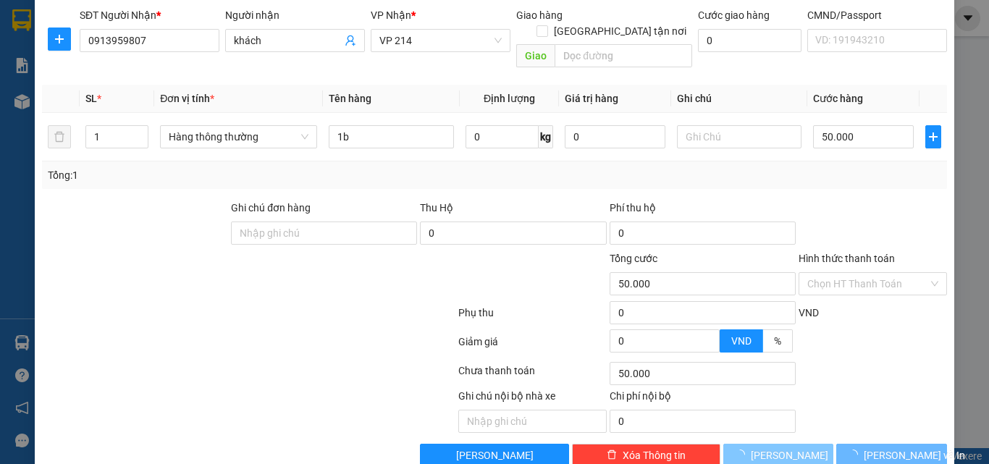
type input "0"
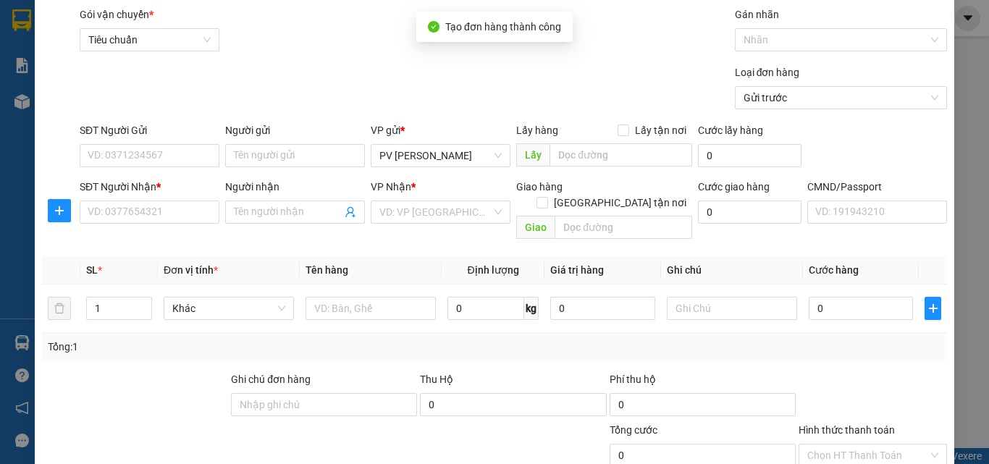
scroll to position [0, 0]
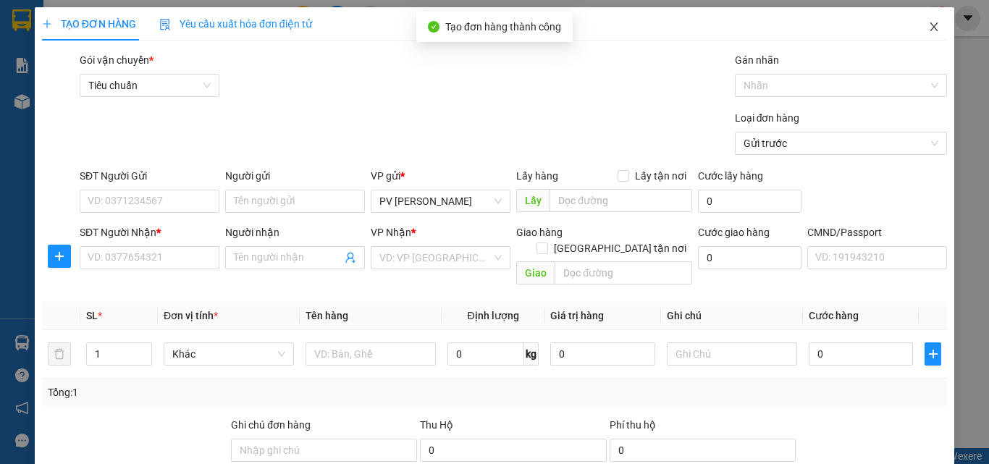
click at [930, 28] on icon "close" at bounding box center [934, 26] width 8 height 9
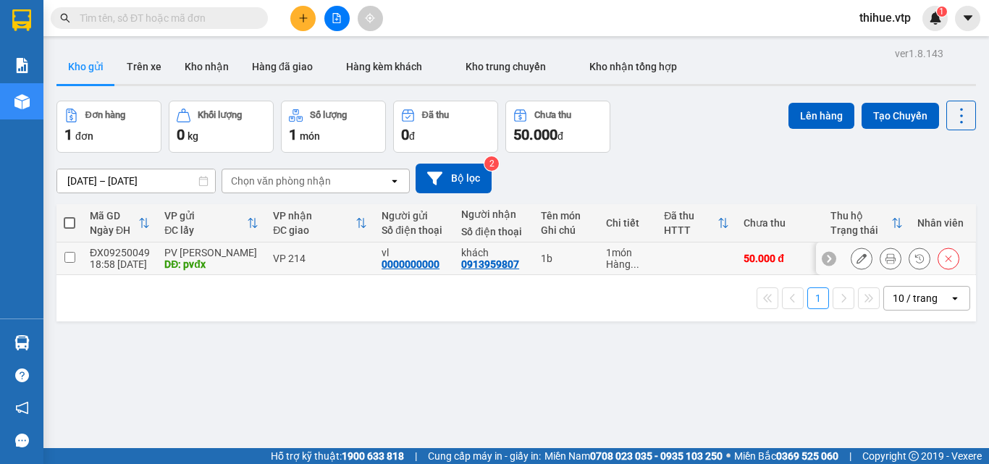
click at [72, 255] on input "checkbox" at bounding box center [69, 257] width 11 height 11
checkbox input "true"
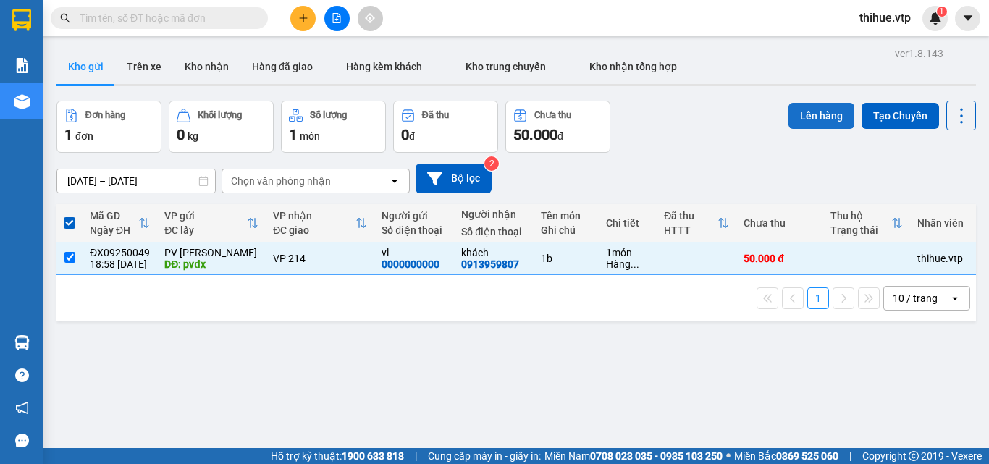
click at [803, 110] on button "Lên hàng" at bounding box center [821, 116] width 66 height 26
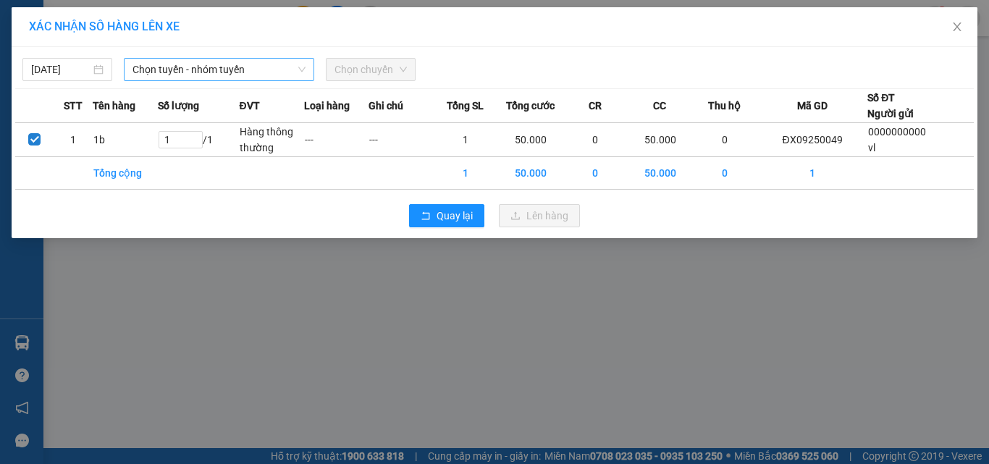
click at [216, 68] on span "Chọn tuyến - nhóm tuyến" at bounding box center [218, 70] width 173 height 22
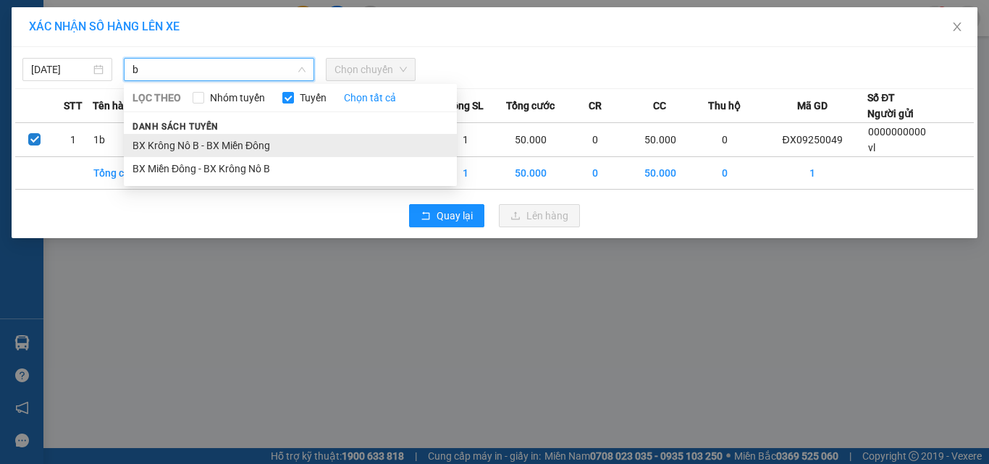
type input "b"
click at [184, 143] on li "BX Krông Nô B - BX Miền Đông" at bounding box center [290, 145] width 333 height 23
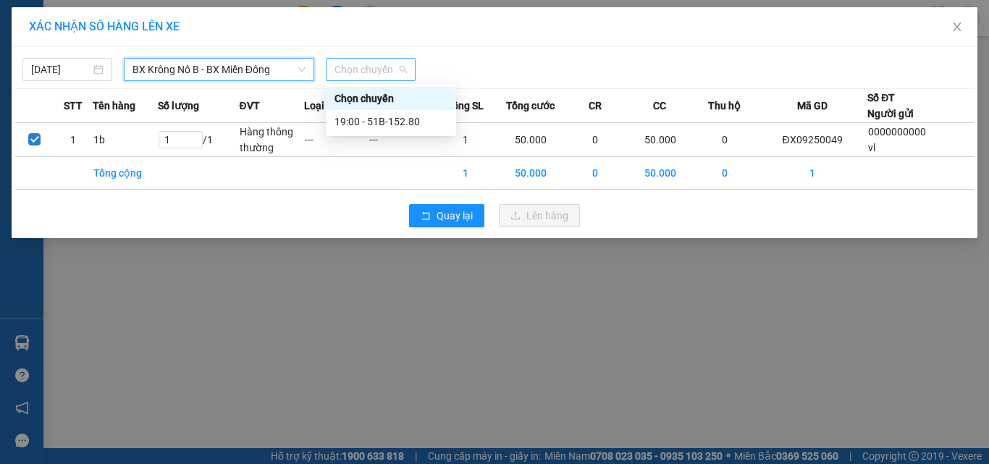
click at [363, 67] on span "Chọn chuyến" at bounding box center [370, 70] width 72 height 22
click at [392, 122] on div "19:00 - 51B-152.80" at bounding box center [390, 122] width 113 height 16
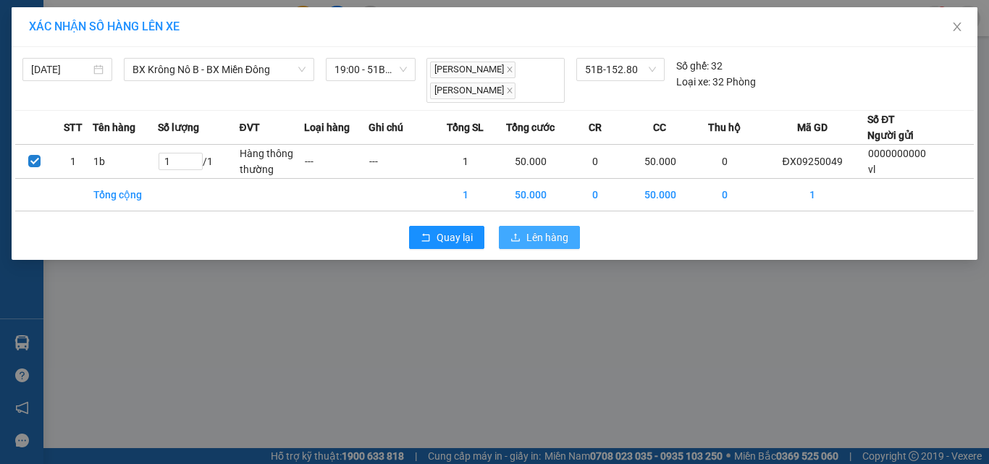
click at [550, 233] on span "Lên hàng" at bounding box center [547, 237] width 42 height 16
